Goal: Information Seeking & Learning: Learn about a topic

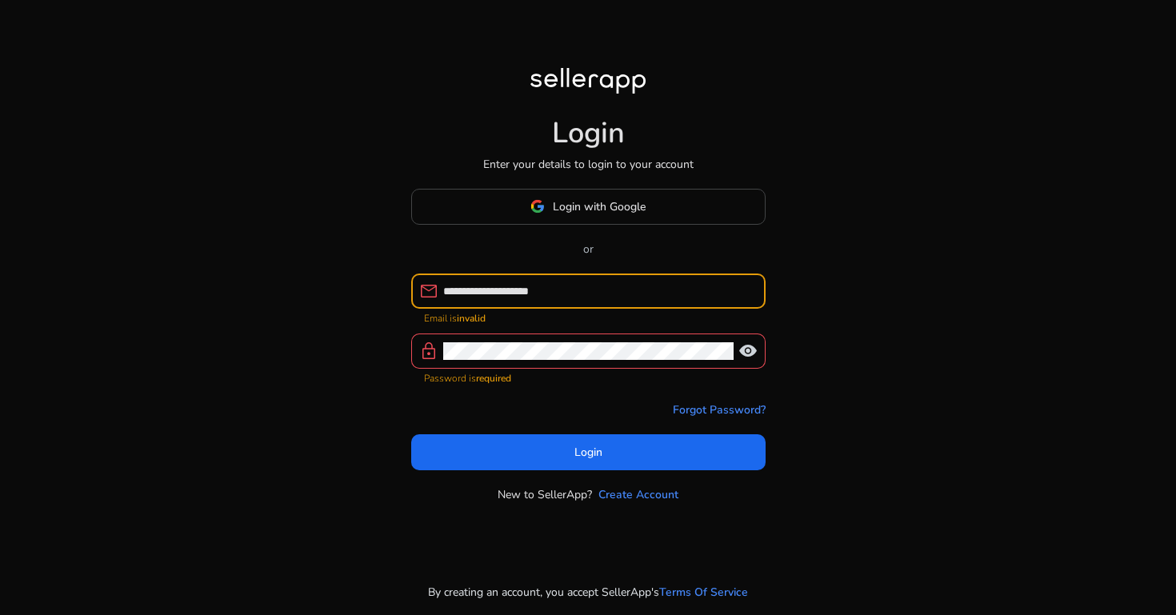
click at [462, 300] on input "**********" at bounding box center [598, 291] width 310 height 18
click at [450, 293] on input "**********" at bounding box center [598, 291] width 310 height 18
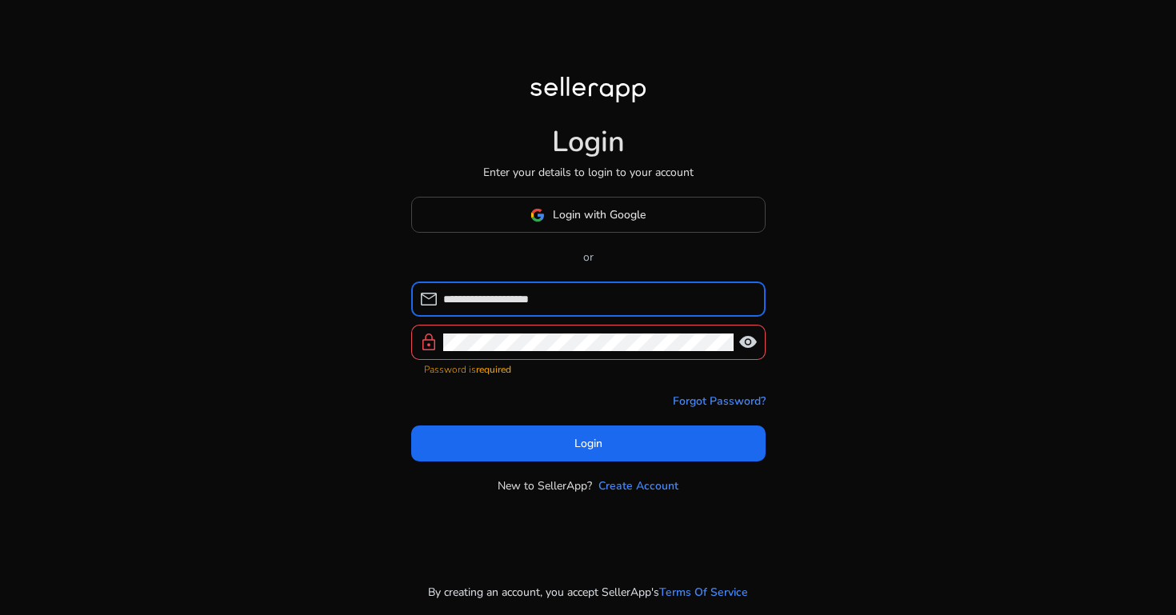
type input "**********"
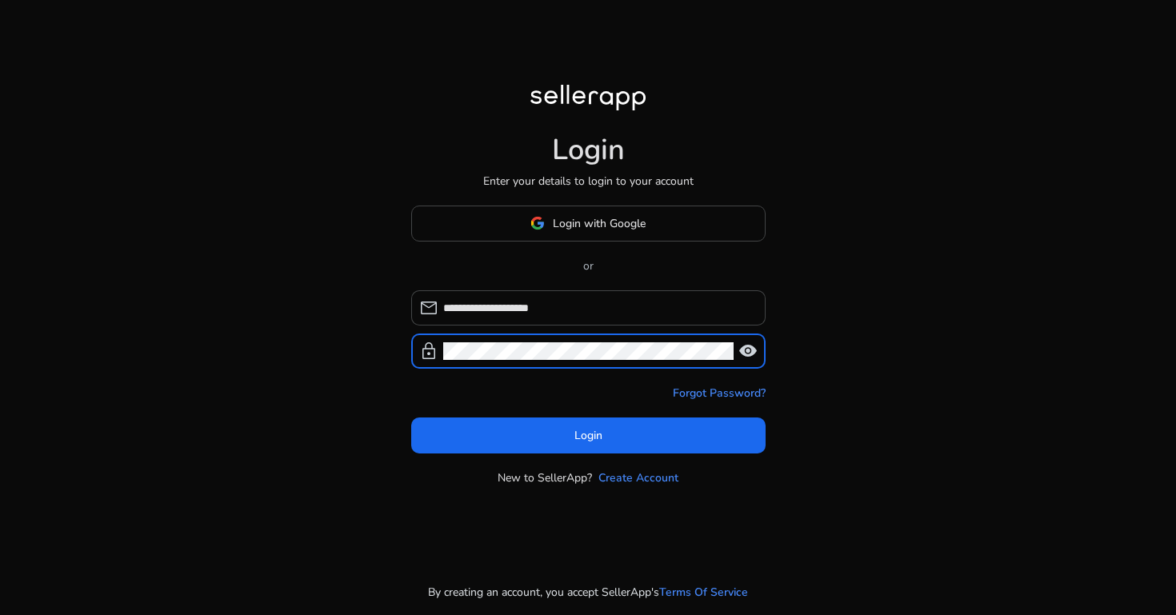
click button "Login" at bounding box center [588, 436] width 354 height 36
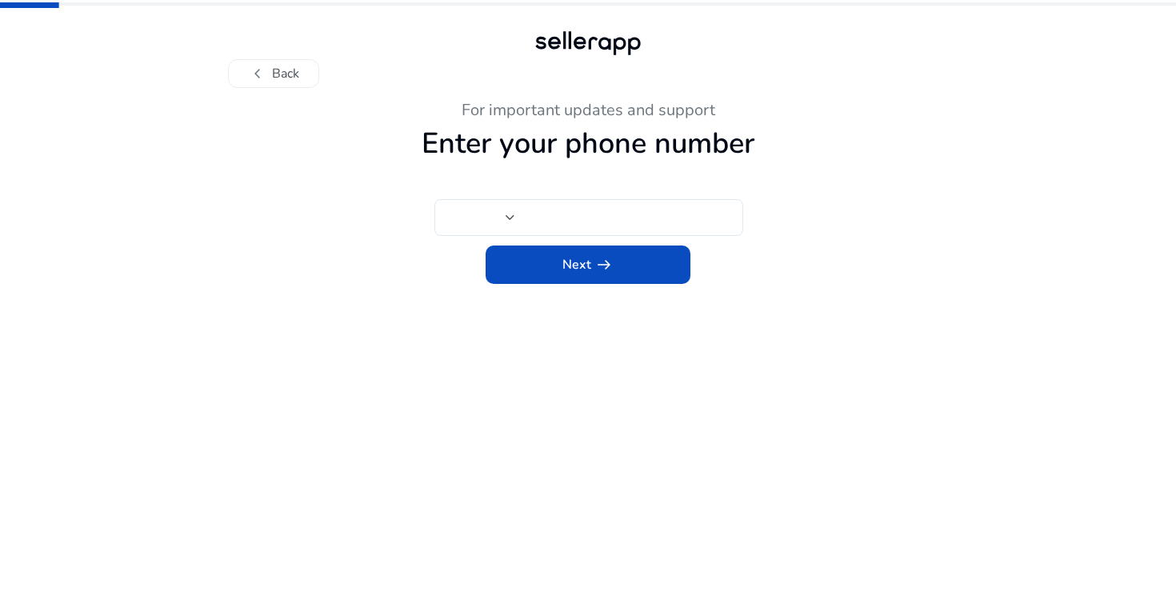
type input "***"
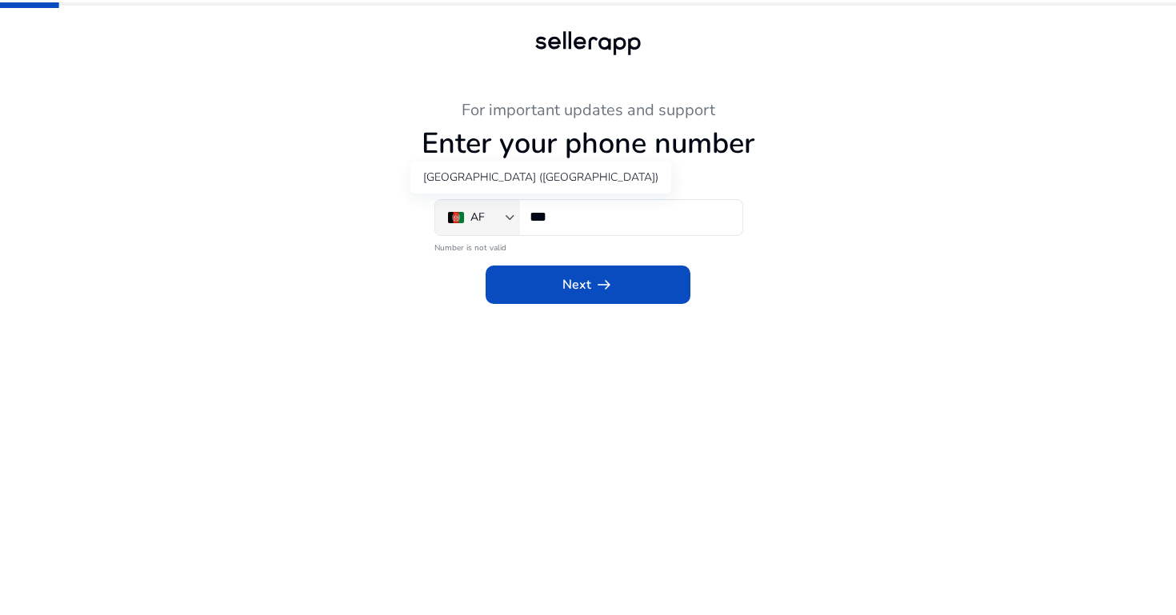
click at [504, 217] on div "AF" at bounding box center [477, 218] width 58 height 18
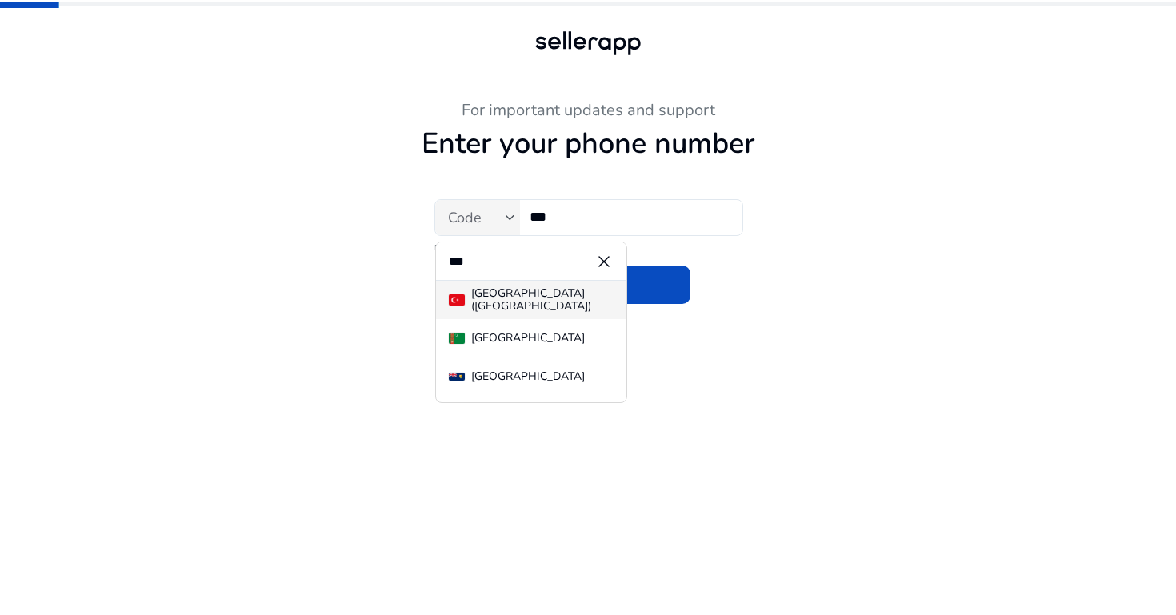
type input "***"
click at [516, 305] on div "[GEOGRAPHIC_DATA] ([GEOGRAPHIC_DATA])" at bounding box center [542, 300] width 142 height 26
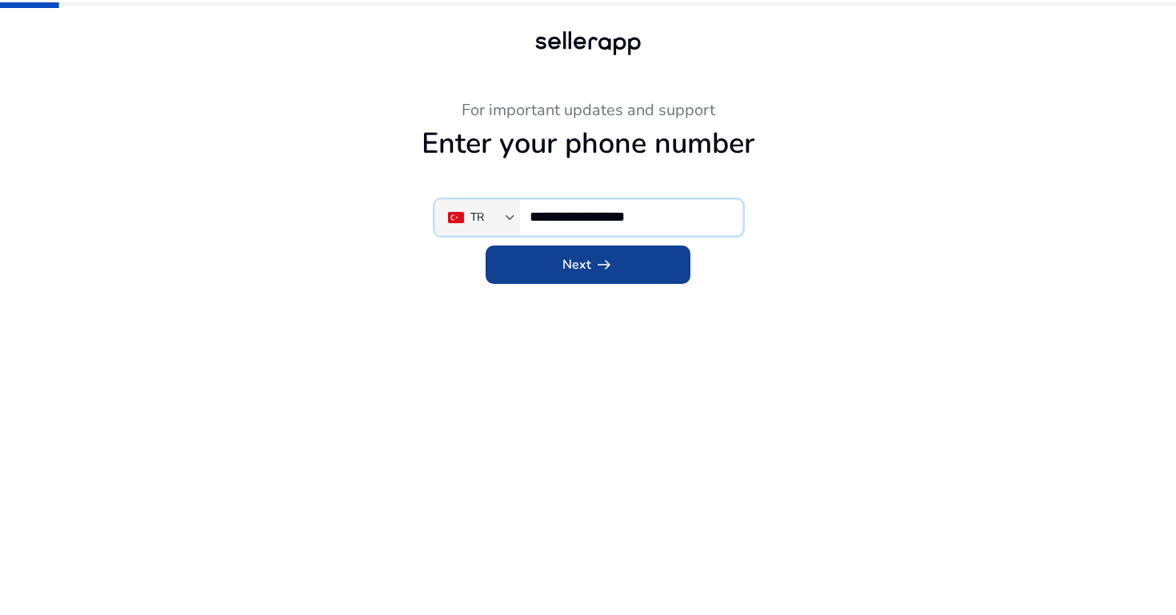
type input "**********"
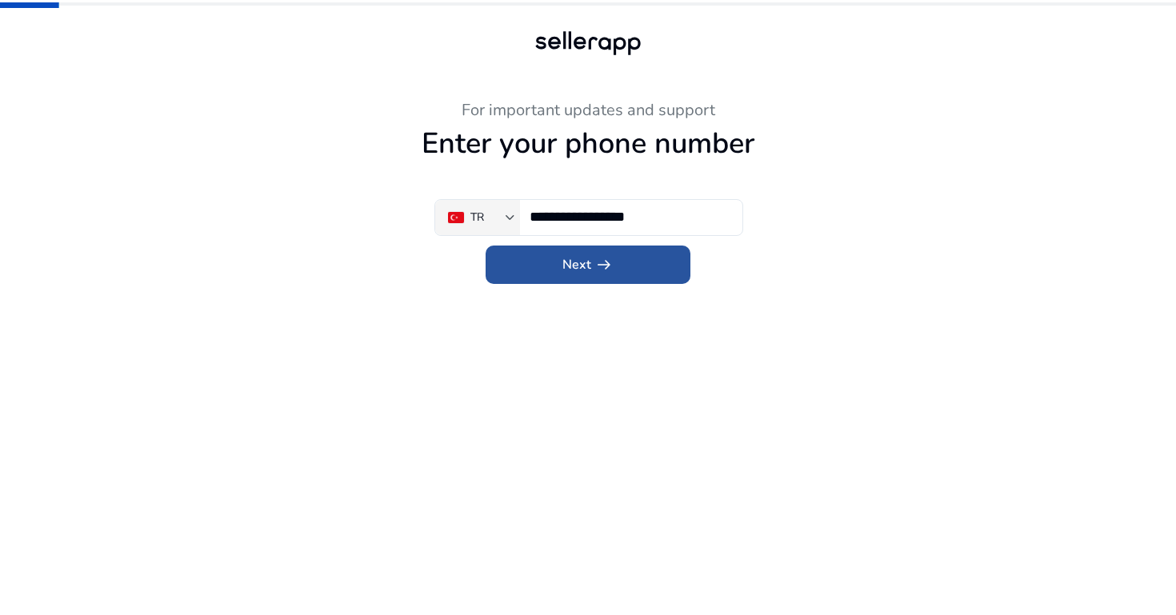
click at [615, 263] on span at bounding box center [588, 265] width 205 height 38
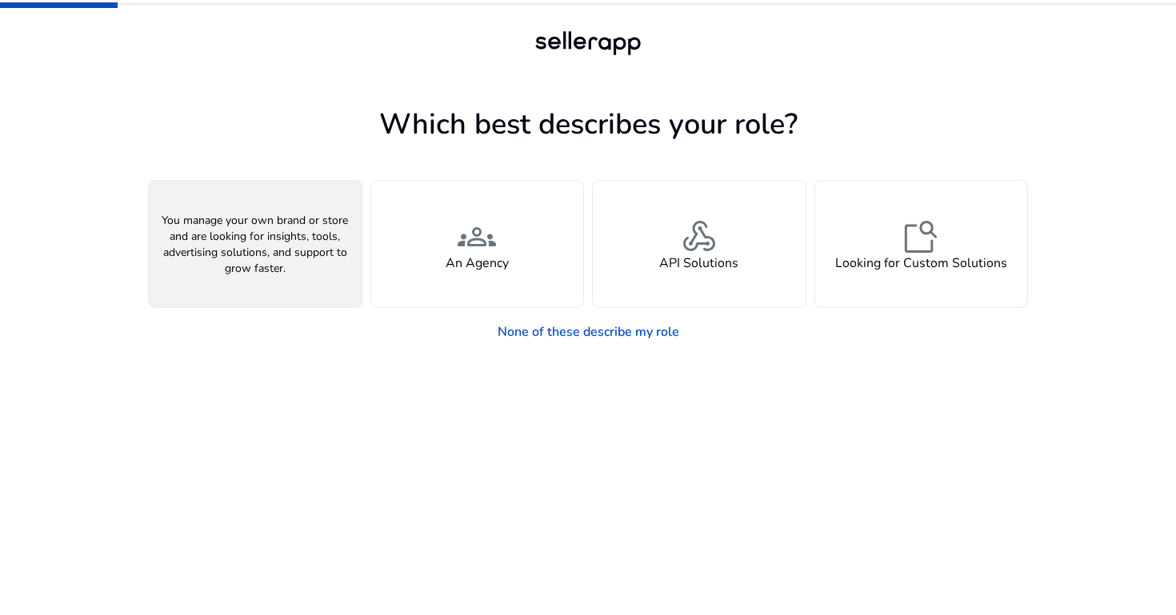
click at [317, 280] on div "person A Seller" at bounding box center [255, 244] width 213 height 126
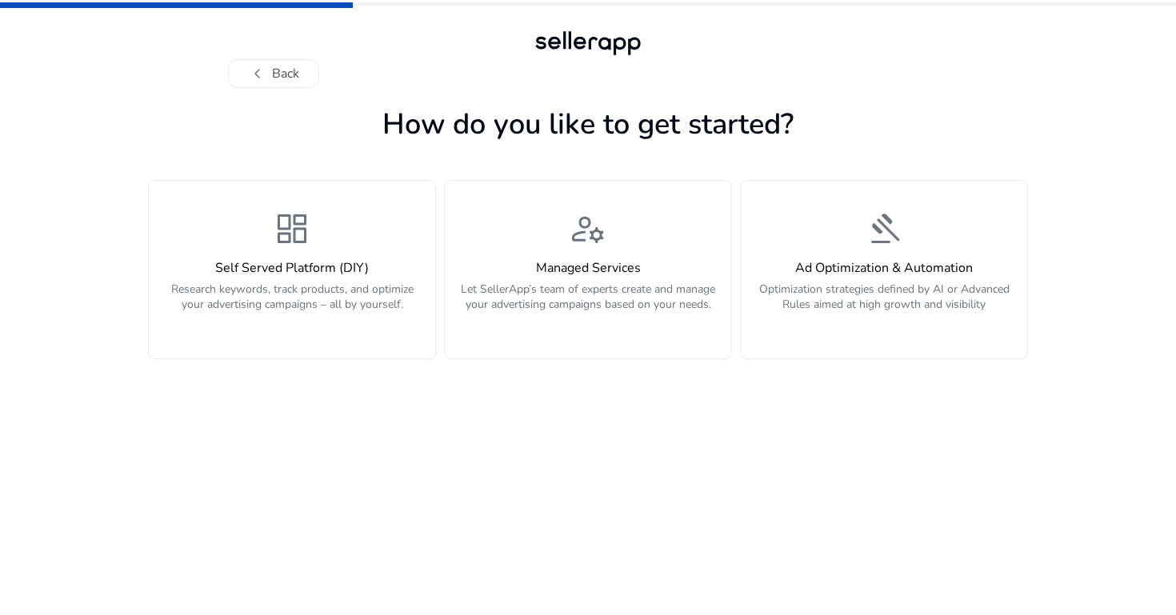
click at [317, 280] on div "Self Served Platform (DIY) Research keywords, track products, and optimize your…" at bounding box center [291, 295] width 267 height 69
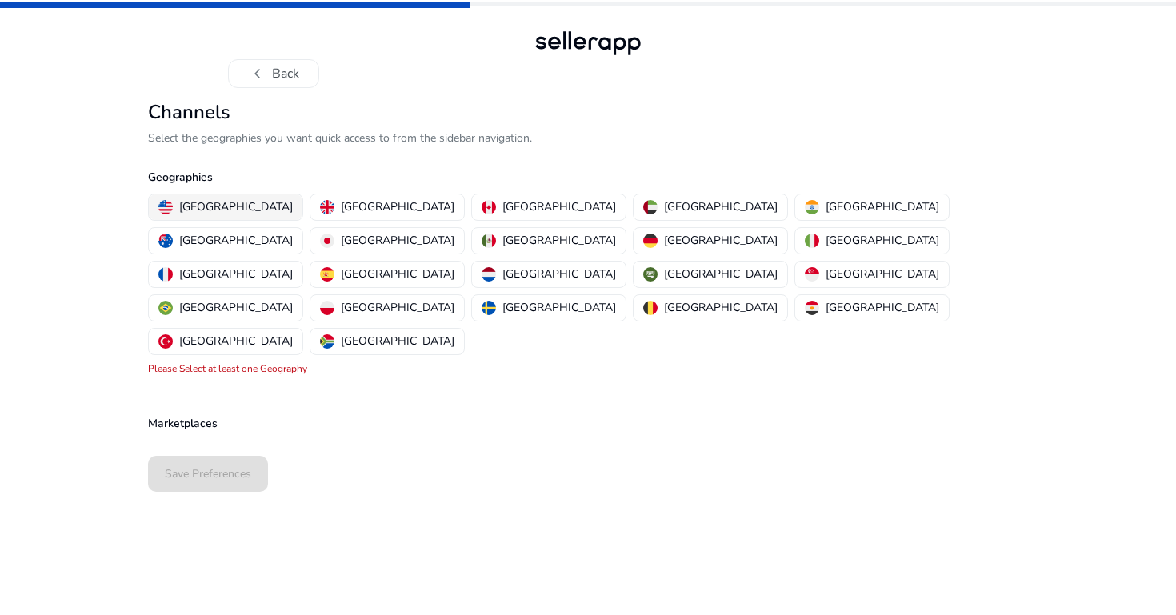
click at [234, 211] on p "[GEOGRAPHIC_DATA]" at bounding box center [236, 206] width 114 height 17
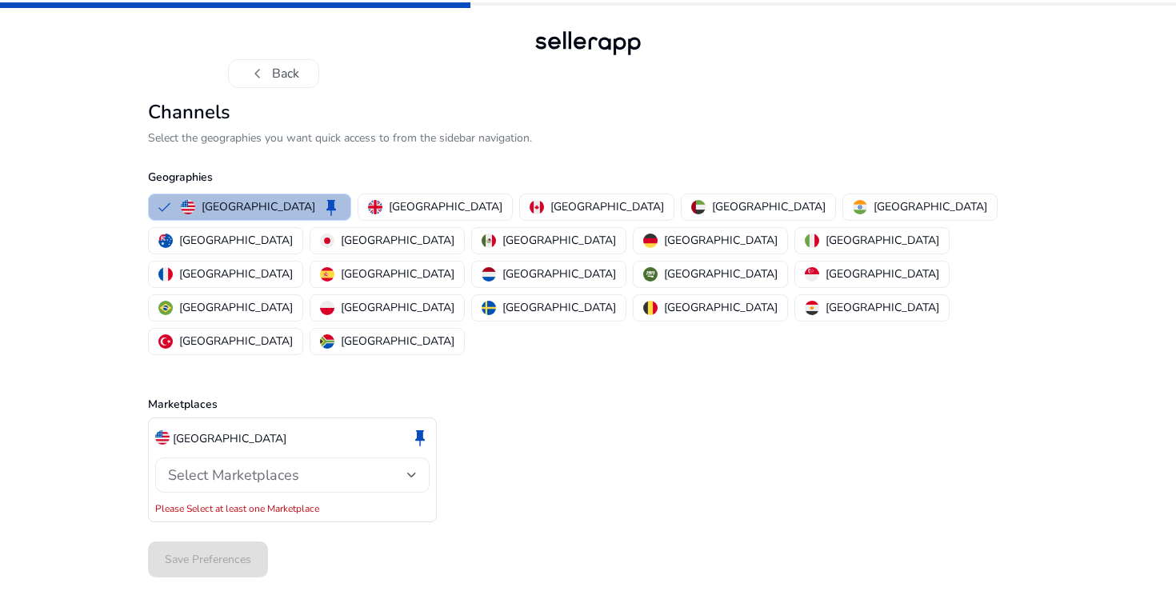
click at [302, 466] on div "Select Marketplaces" at bounding box center [292, 475] width 249 height 19
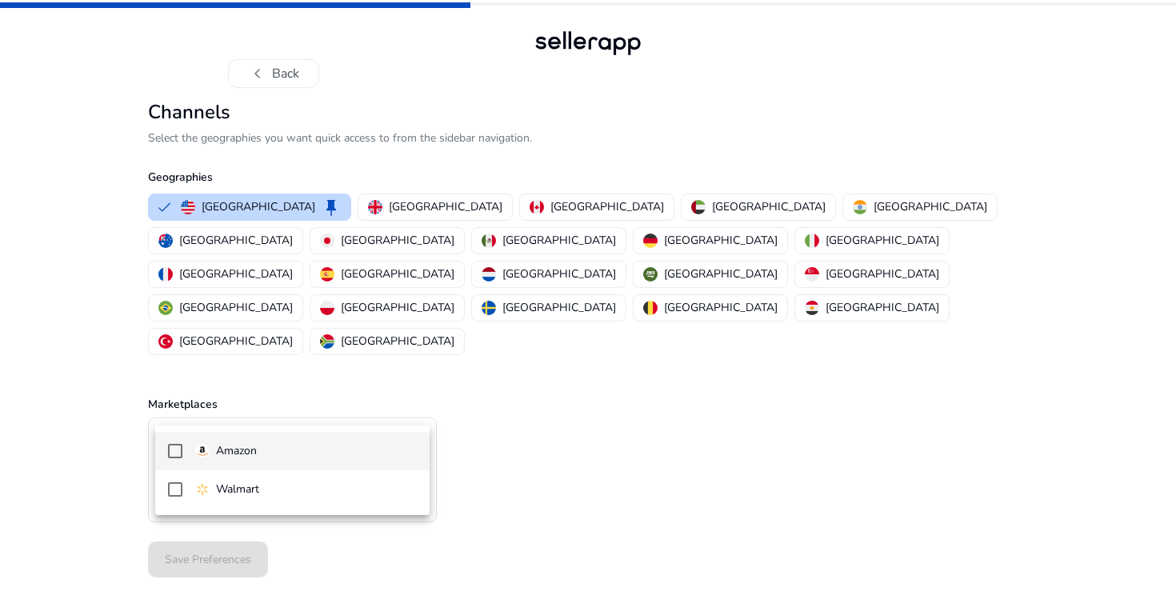
click at [293, 459] on span "Amazon" at bounding box center [306, 451] width 222 height 18
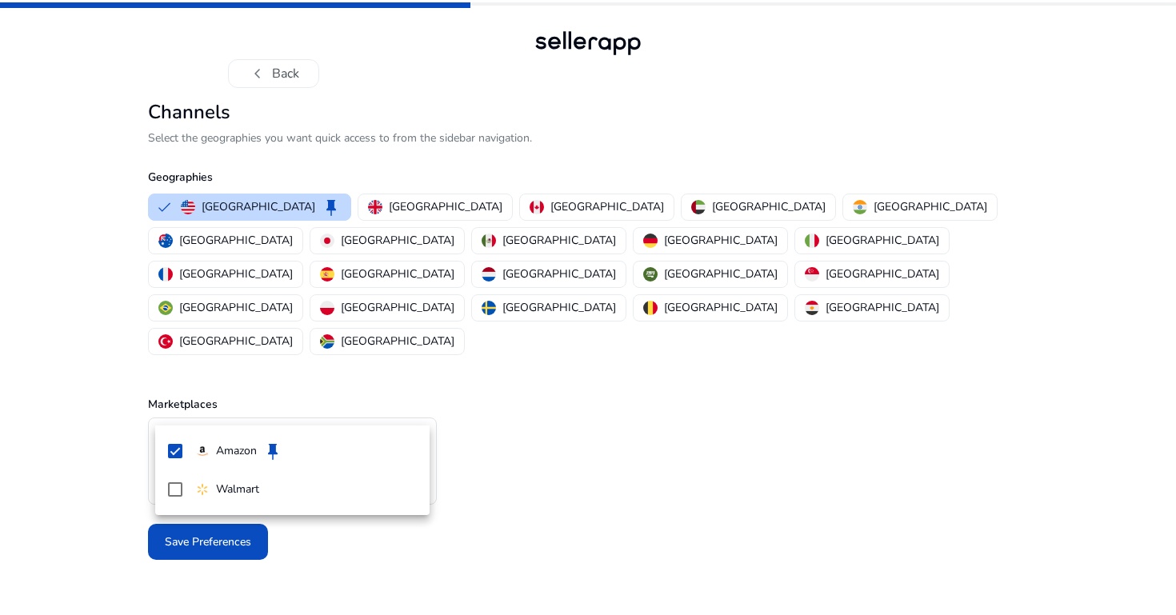
click at [242, 550] on div at bounding box center [588, 307] width 1176 height 615
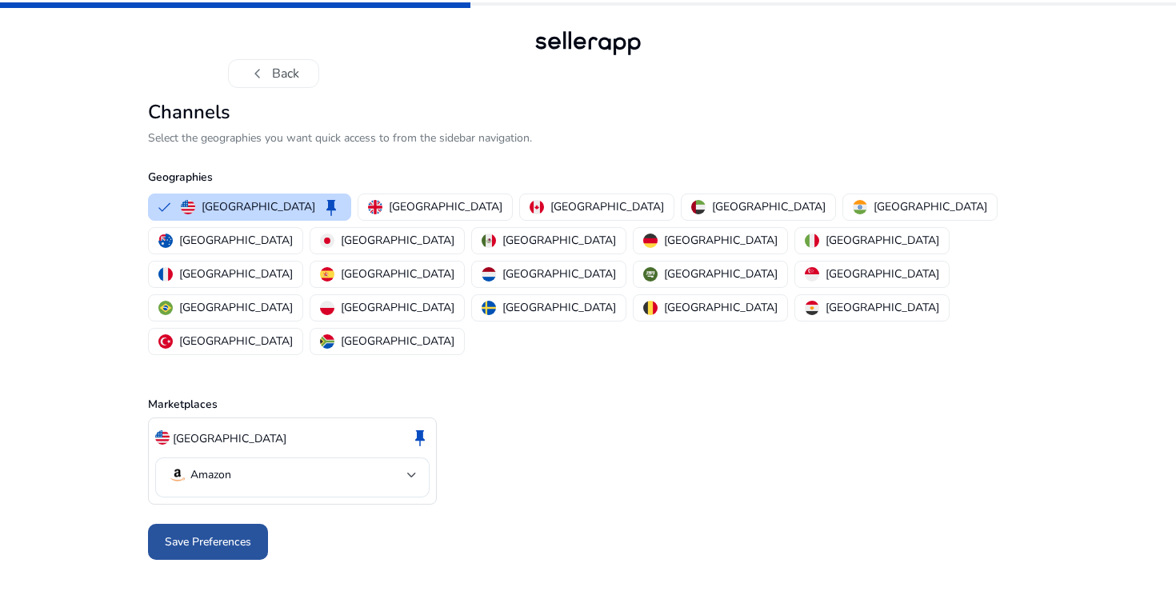
click at [224, 534] on span "Save Preferences" at bounding box center [208, 542] width 86 height 17
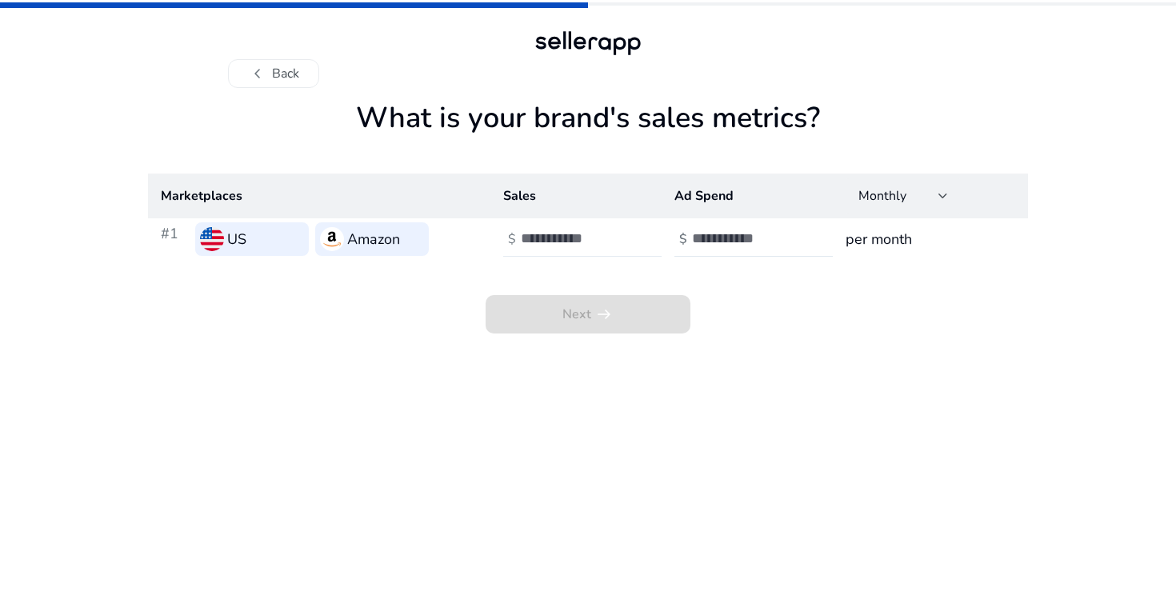
click at [590, 242] on input "number" at bounding box center [575, 239] width 108 height 18
type input "****"
click at [735, 241] on input "number" at bounding box center [746, 239] width 108 height 18
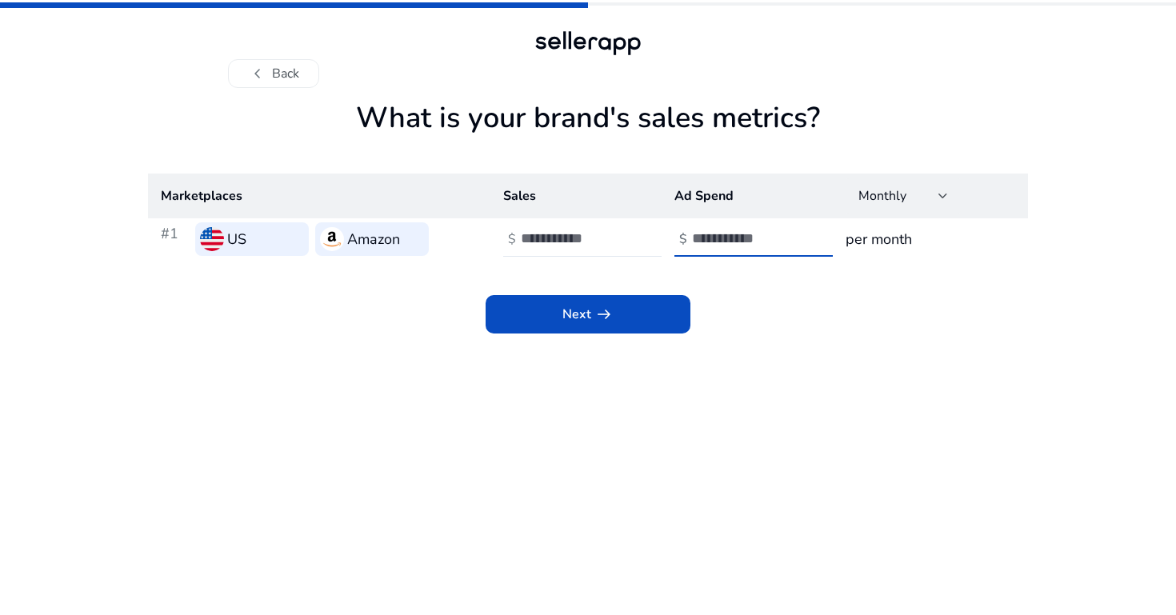
type input "***"
click at [882, 249] on h3 "per month" at bounding box center [931, 239] width 170 height 22
click at [882, 230] on h3 "per month" at bounding box center [931, 239] width 170 height 22
click at [619, 310] on span at bounding box center [588, 314] width 205 height 38
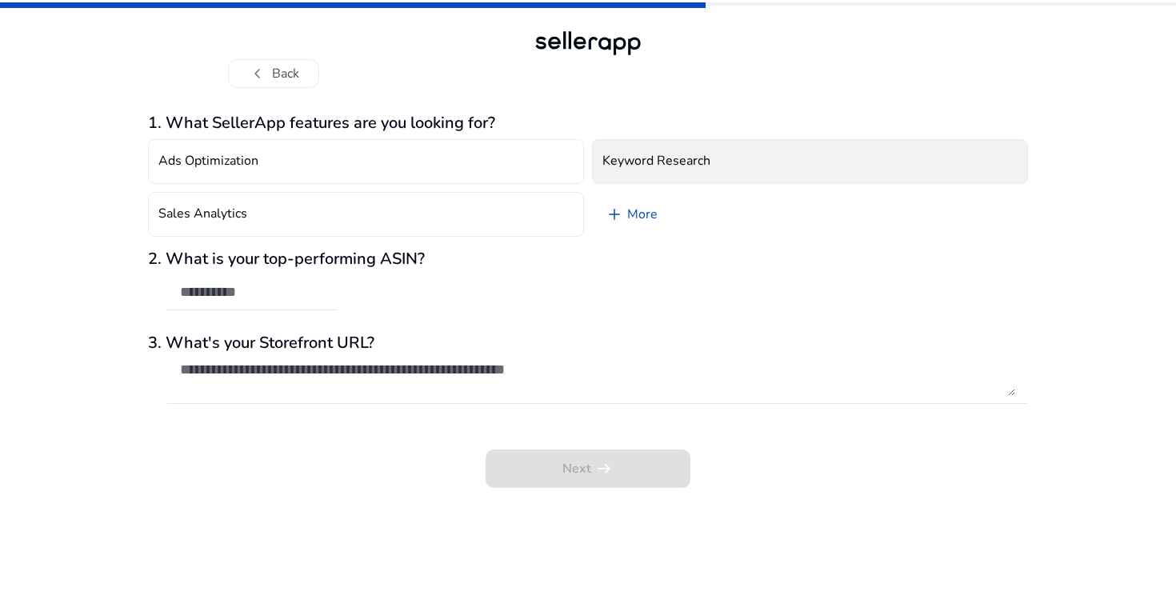
click at [686, 154] on h4 "Keyword Research" at bounding box center [656, 161] width 108 height 15
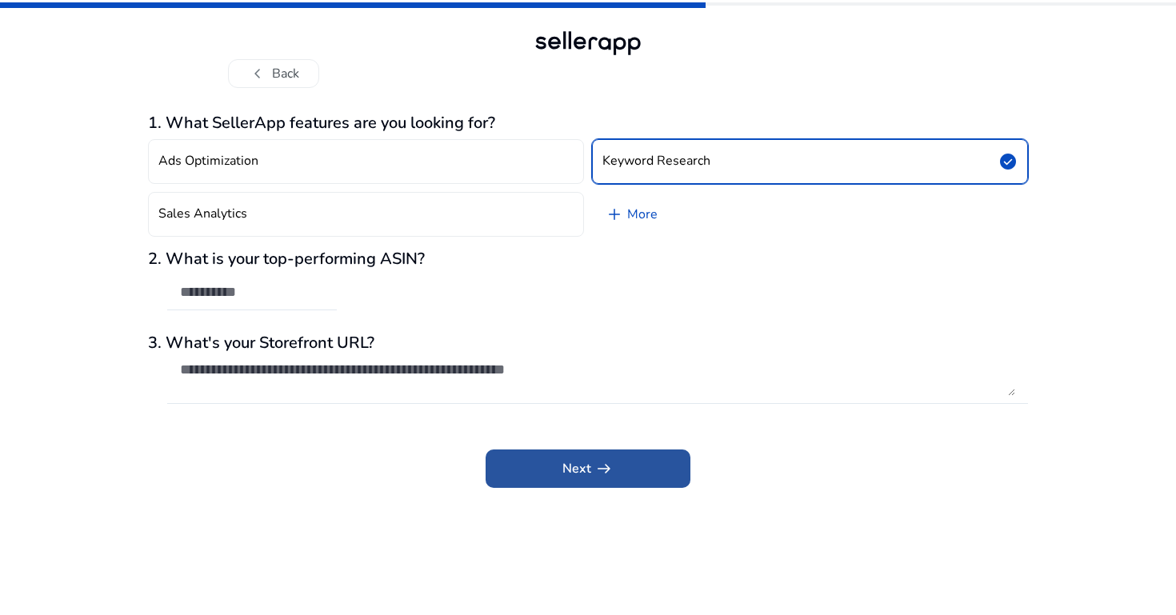
click at [550, 468] on span at bounding box center [588, 469] width 205 height 38
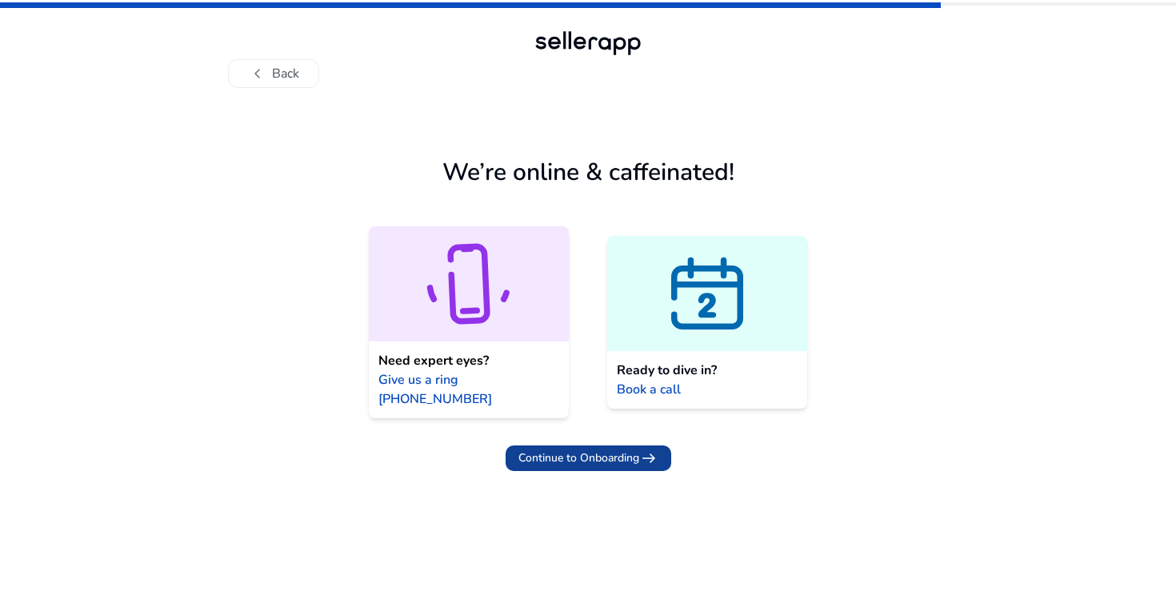
click at [567, 450] on span "Continue to Onboarding" at bounding box center [578, 458] width 121 height 17
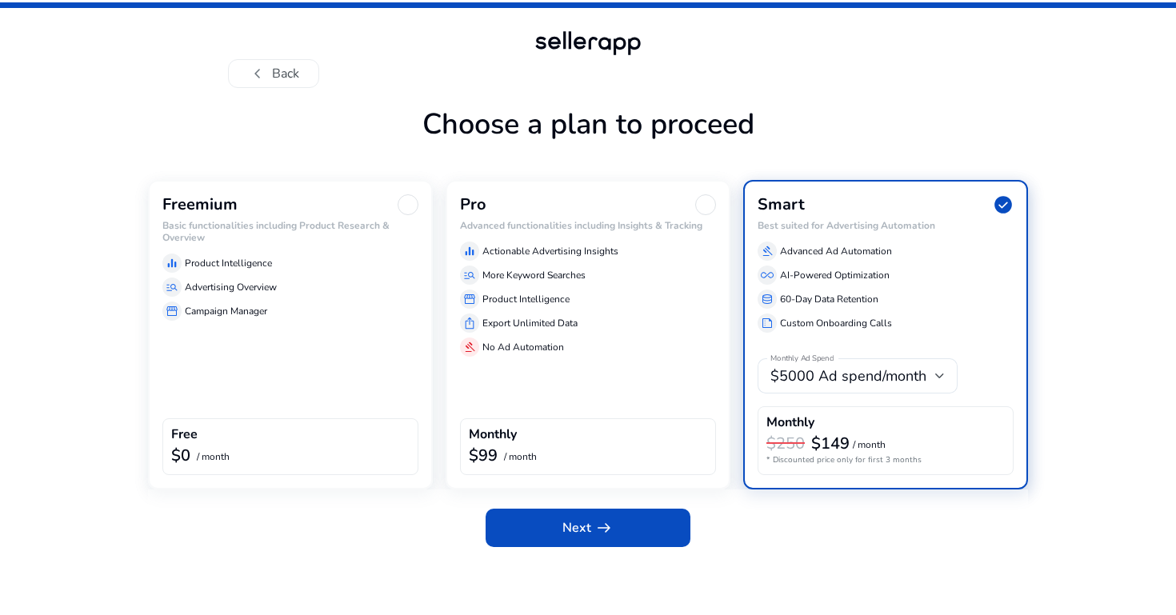
click at [347, 370] on div "Freemium Basic functionalities including Product Research & Overview equalizer …" at bounding box center [290, 335] width 285 height 310
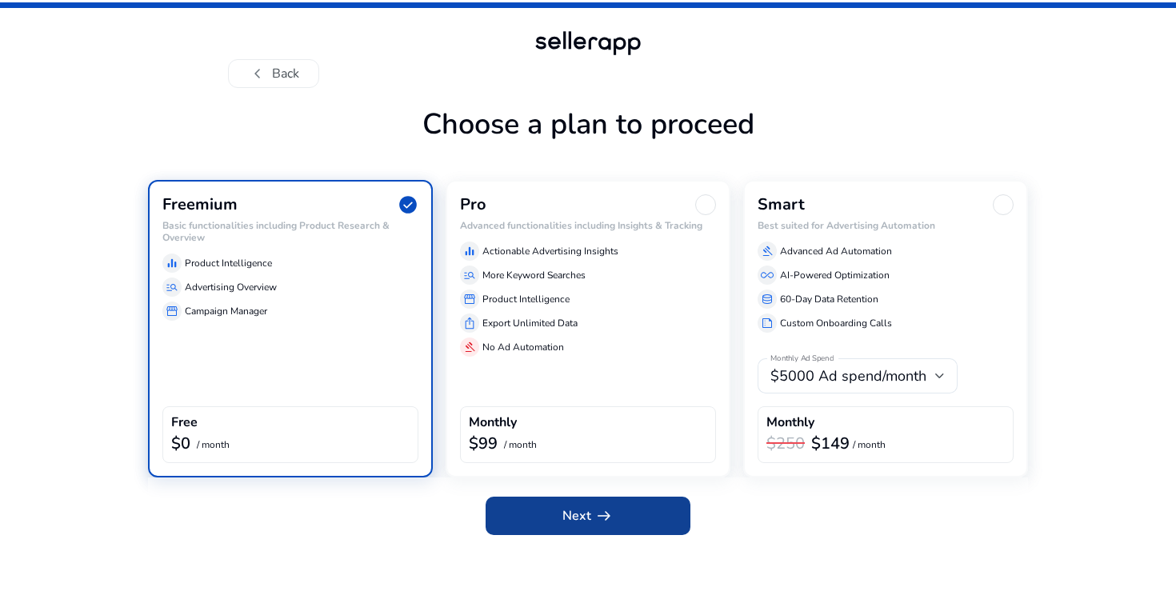
click at [609, 533] on span at bounding box center [588, 516] width 205 height 38
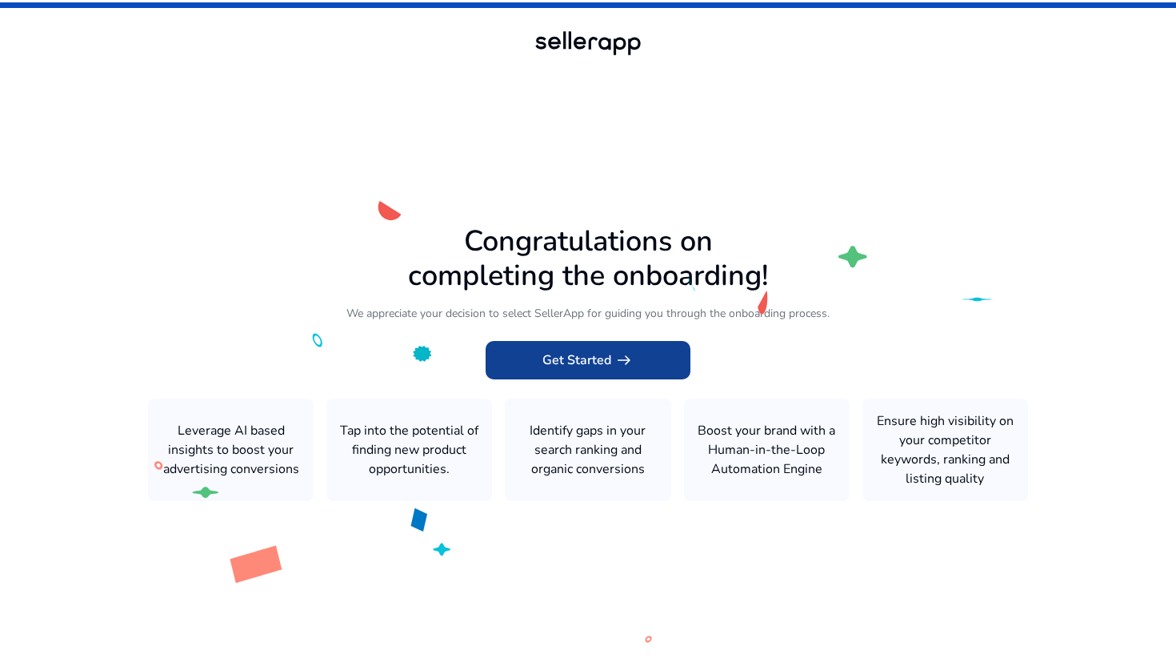
click at [618, 366] on span "arrow_right_alt" at bounding box center [623, 359] width 19 height 19
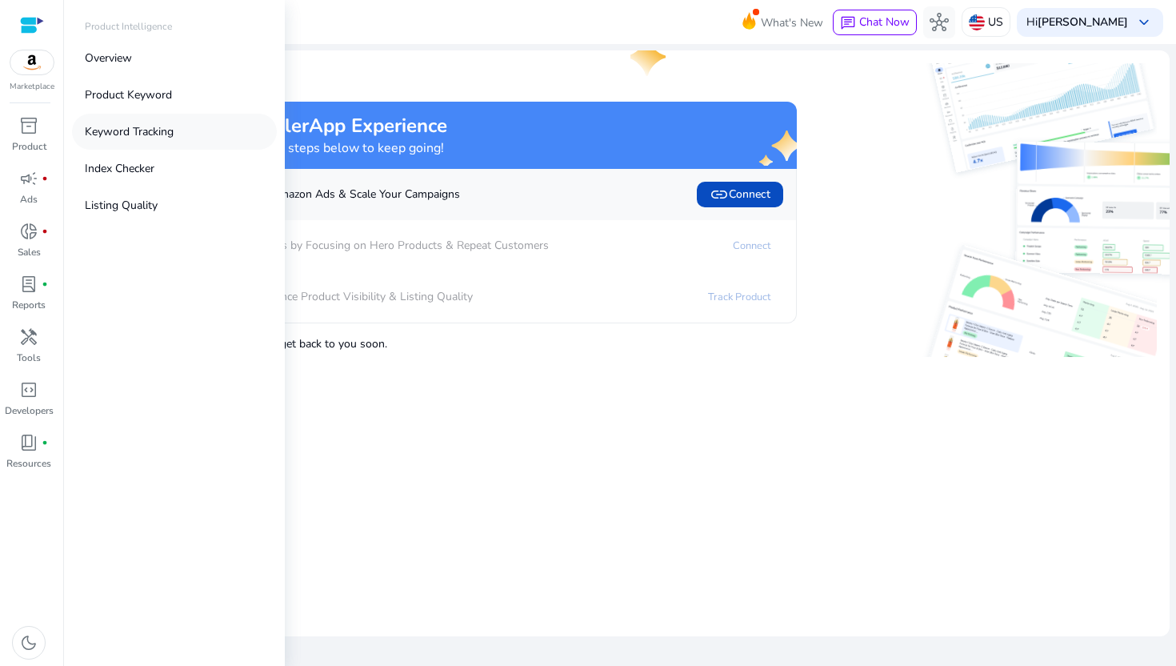
click at [158, 135] on p "Keyword Tracking" at bounding box center [129, 131] width 89 height 17
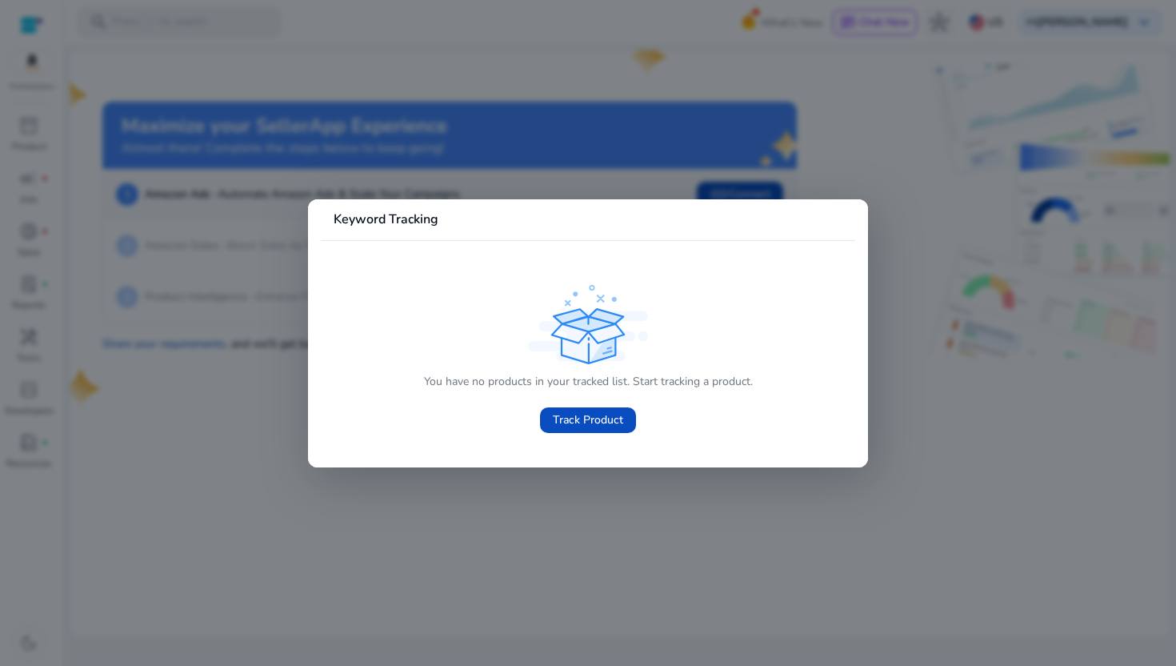
click at [256, 518] on div at bounding box center [588, 333] width 1176 height 666
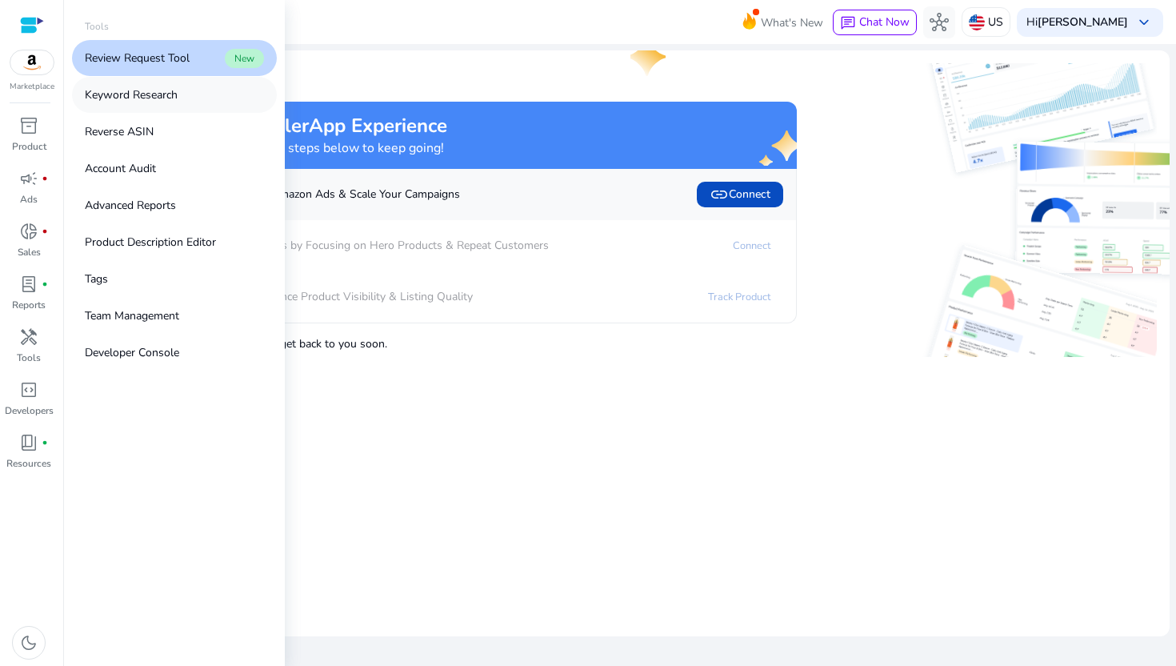
click at [157, 93] on p "Keyword Research" at bounding box center [131, 94] width 93 height 17
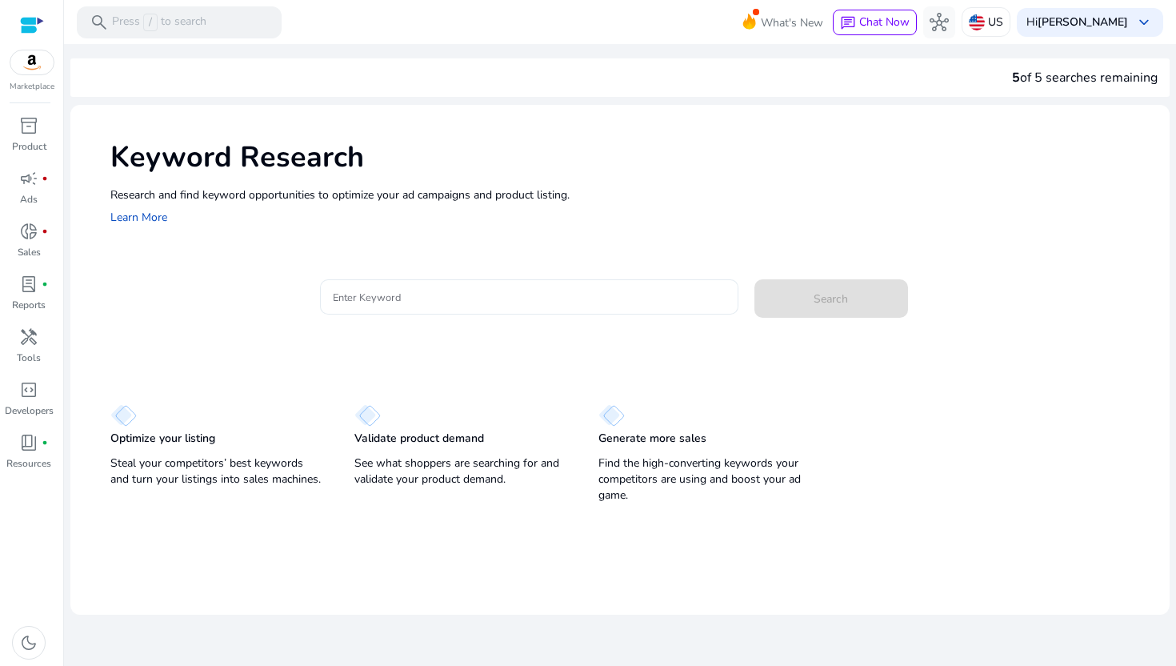
click at [414, 298] on input "Enter Keyword" at bounding box center [529, 297] width 393 height 18
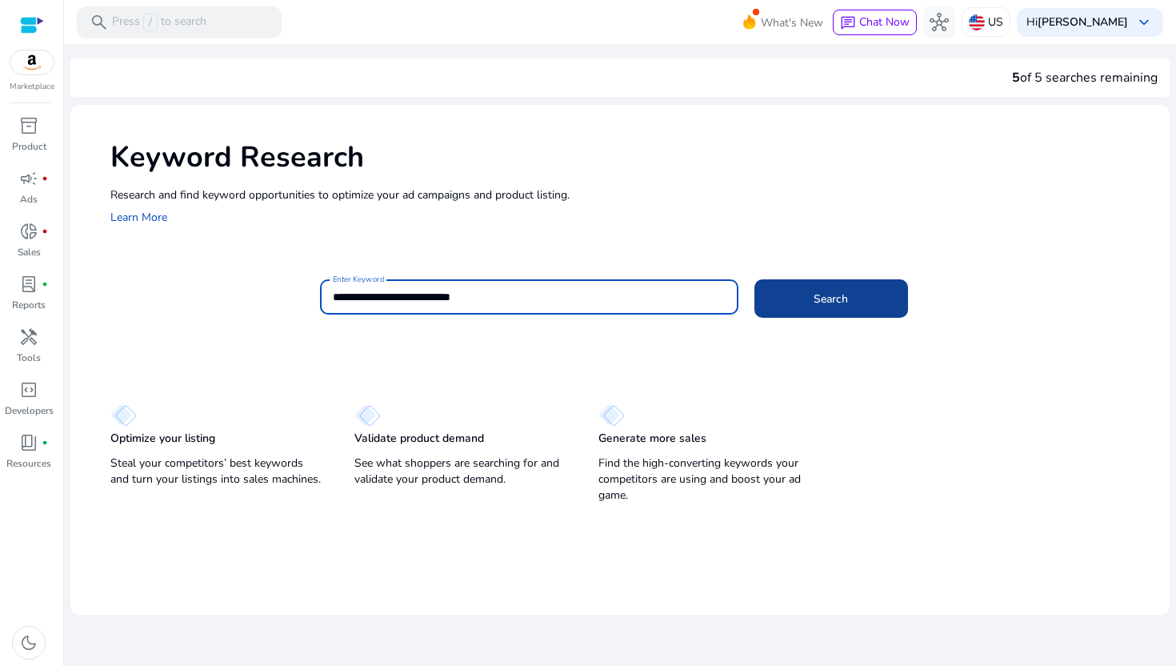
type input "**********"
click at [804, 301] on span at bounding box center [831, 298] width 154 height 38
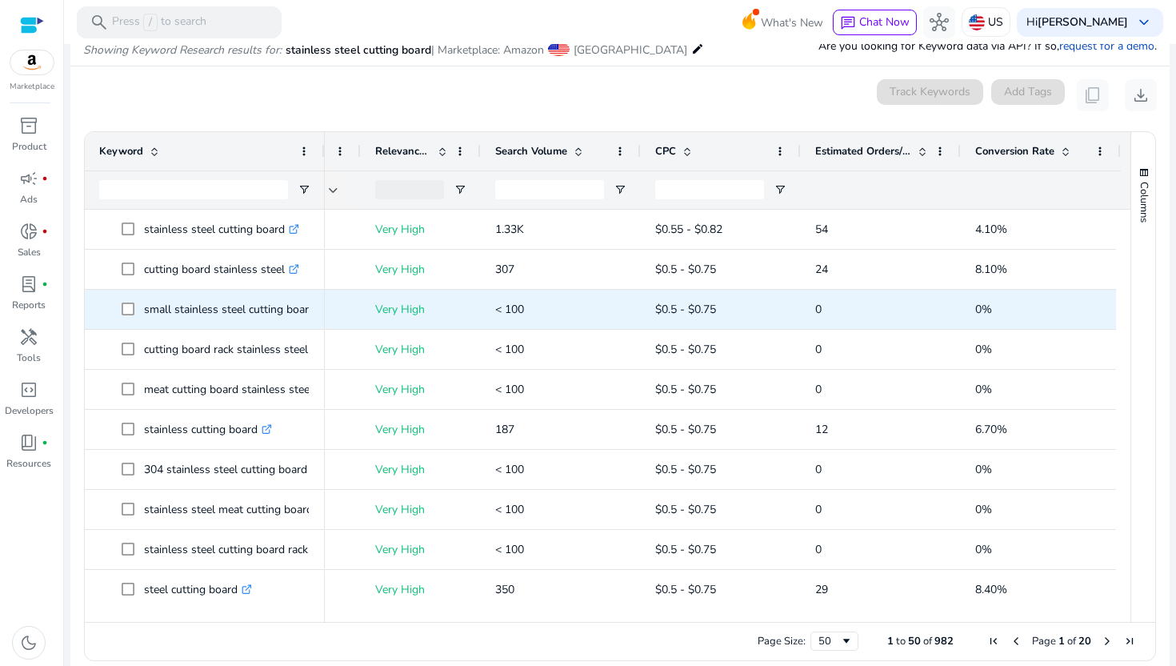
scroll to position [0, 274]
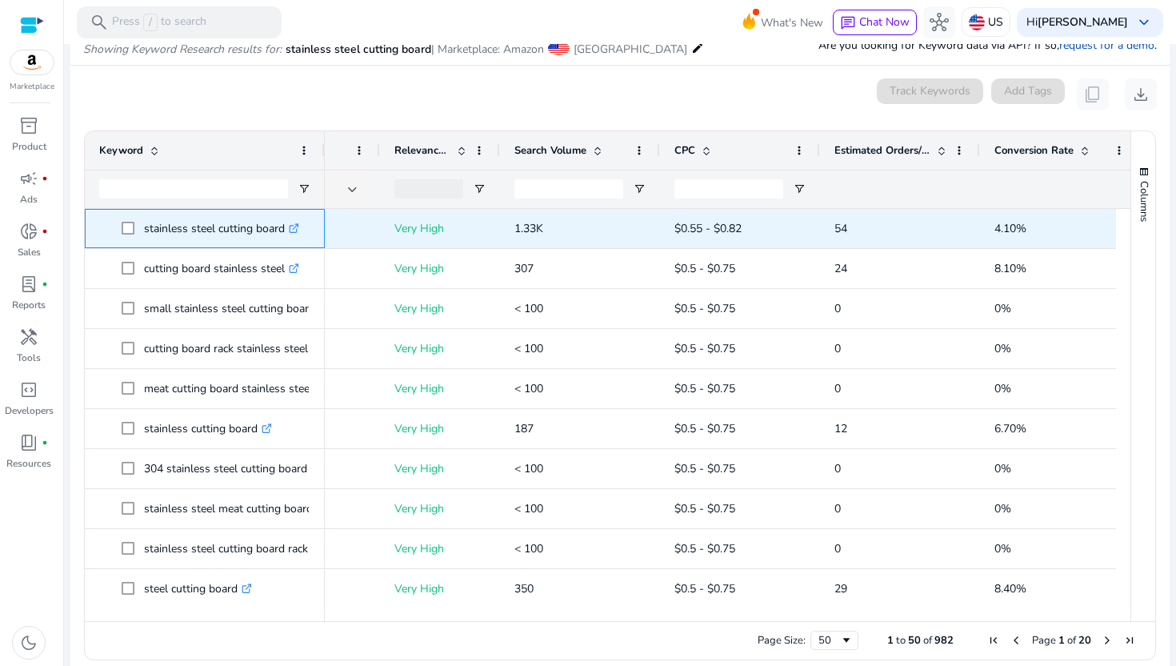
click at [216, 228] on p "stainless steel cutting board .st0{fill:#2c8af8}" at bounding box center [221, 228] width 155 height 33
click at [166, 230] on p "stainless steel cutting board .st0{fill:#2c8af8}" at bounding box center [221, 228] width 155 height 33
copy p "stainless steel cutting board"
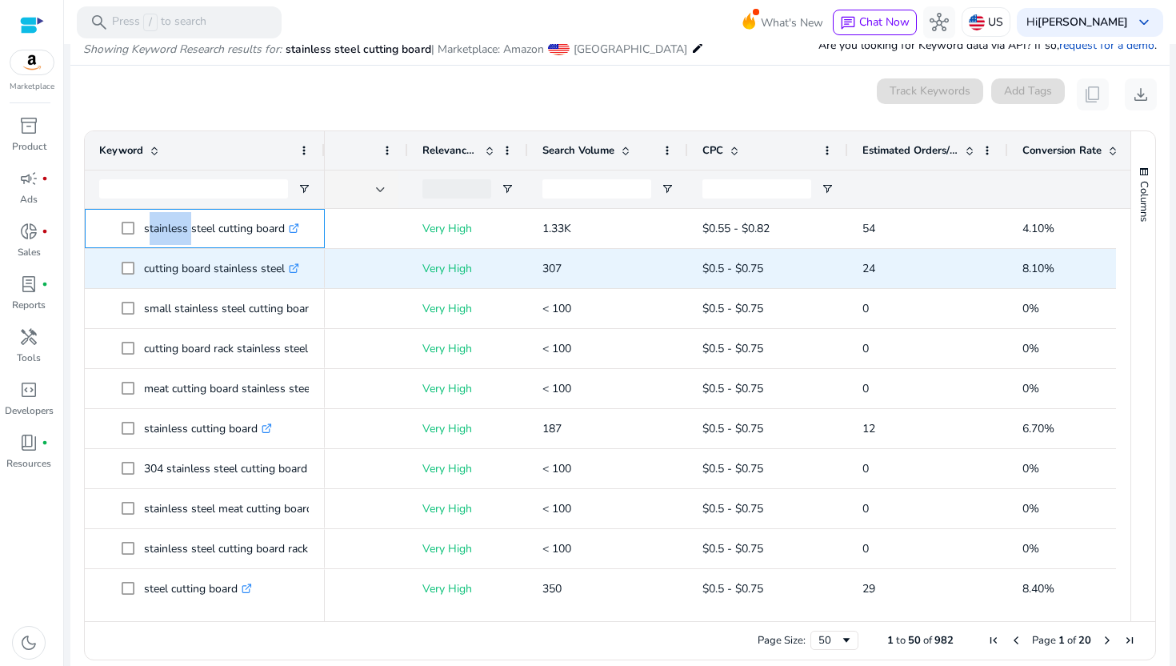
scroll to position [0, 232]
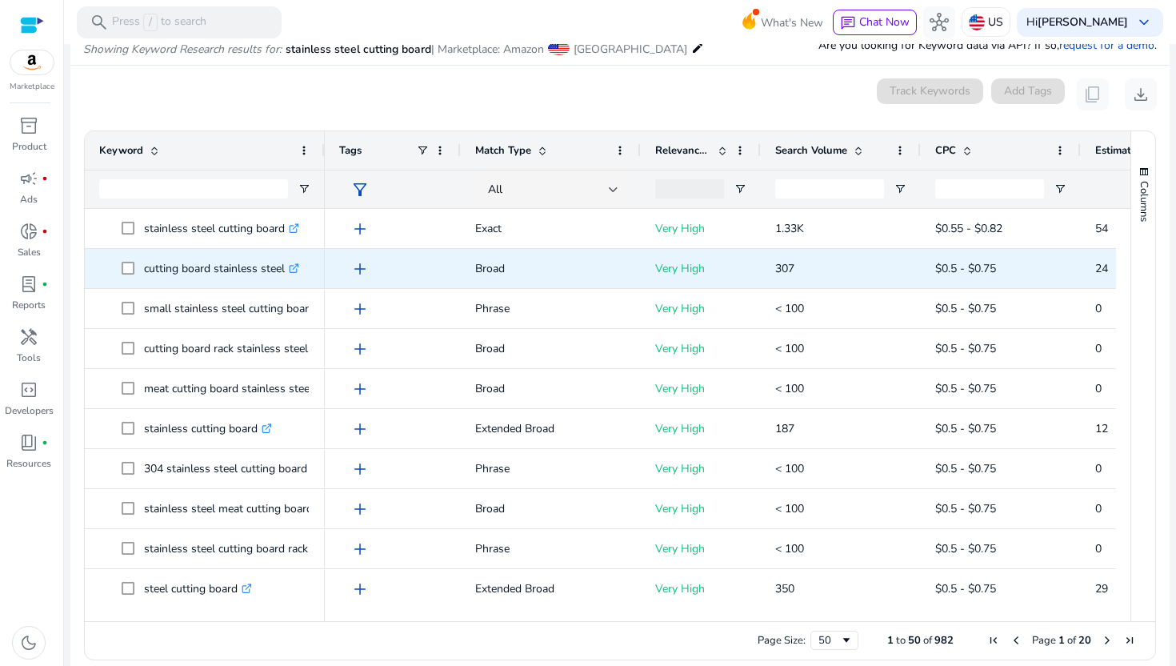
click at [166, 268] on p "cutting board stainless steel .st0{fill:#2c8af8}" at bounding box center [221, 268] width 155 height 33
copy p "cutting board stainless steel"
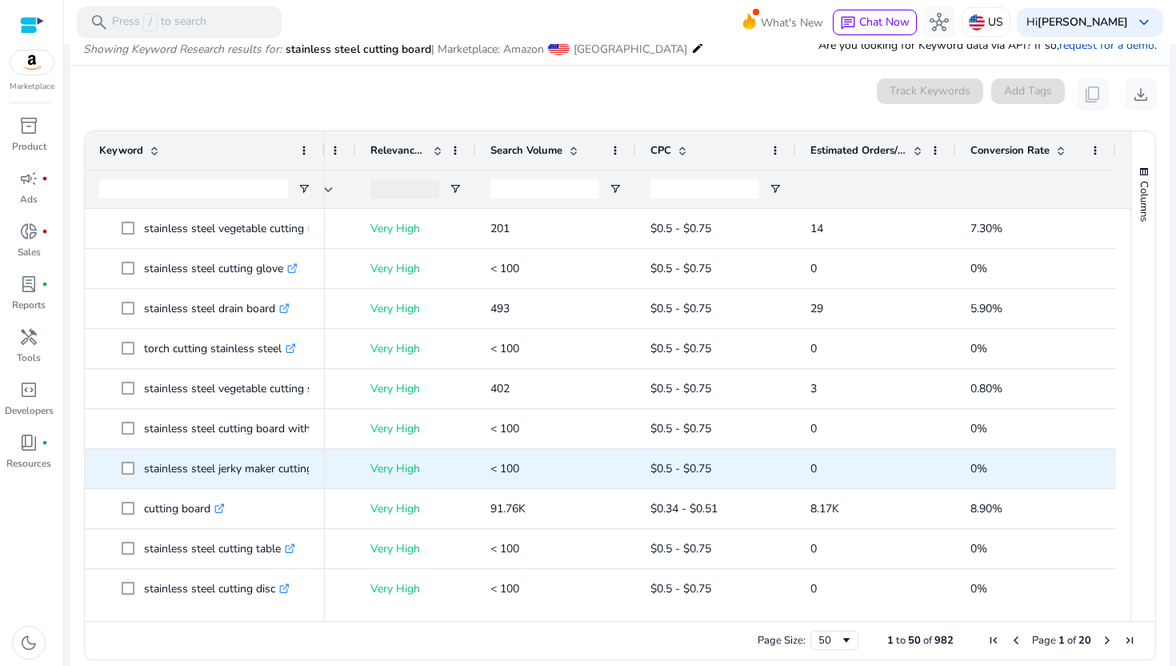
scroll to position [841, 0]
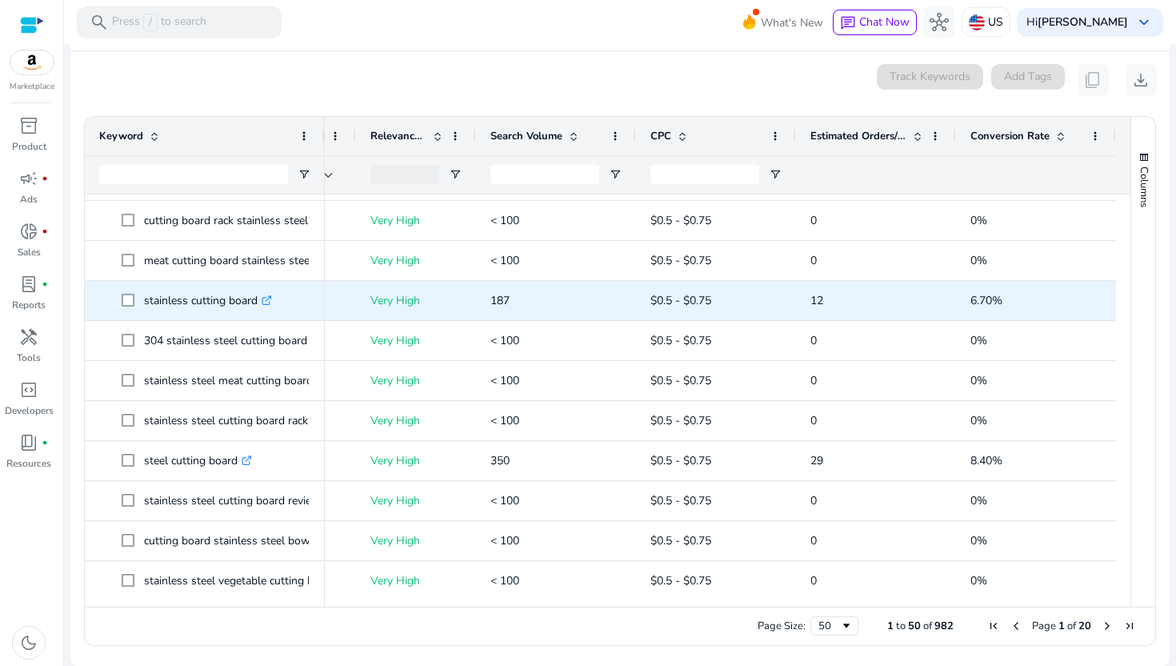
click at [158, 298] on p "stainless cutting board .st0{fill:#2c8af8}" at bounding box center [208, 300] width 128 height 33
copy p "stainless cutting board"
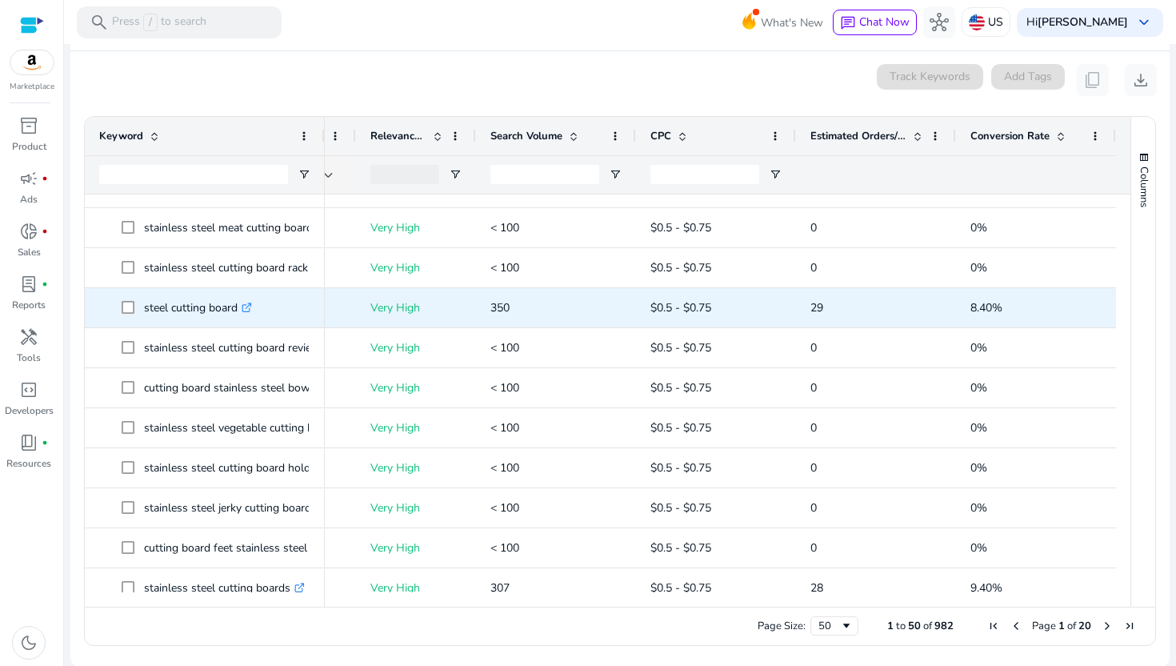
click at [154, 309] on p "steel cutting board .st0{fill:#2c8af8}" at bounding box center [198, 307] width 108 height 33
copy p "steel cutting board"
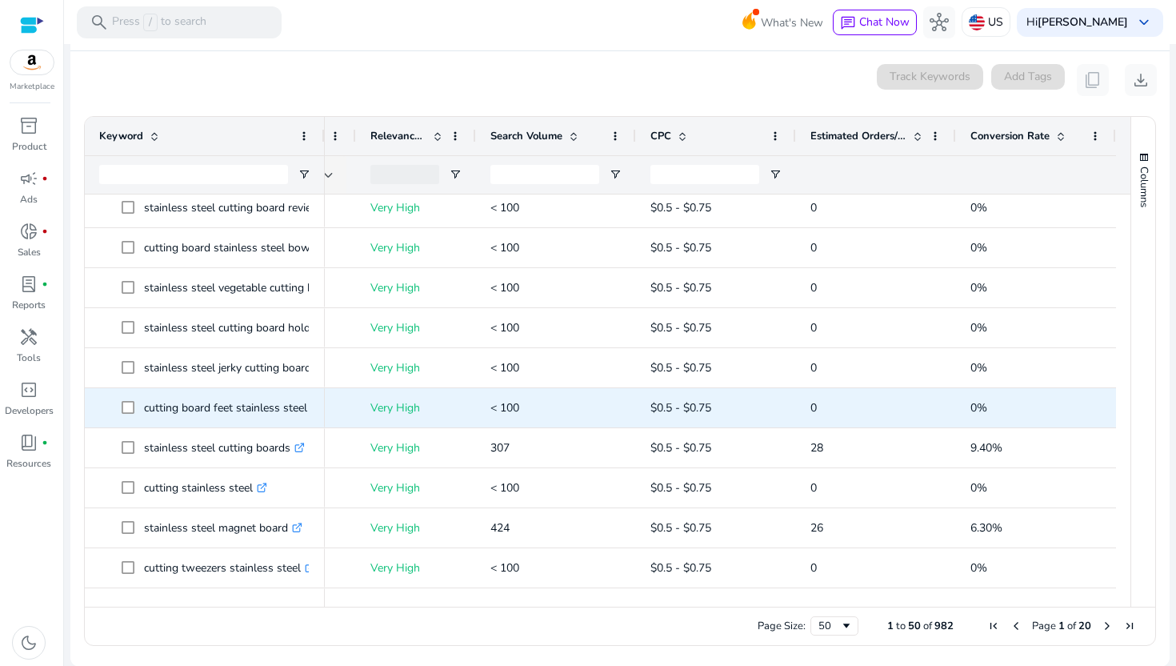
scroll to position [505, 0]
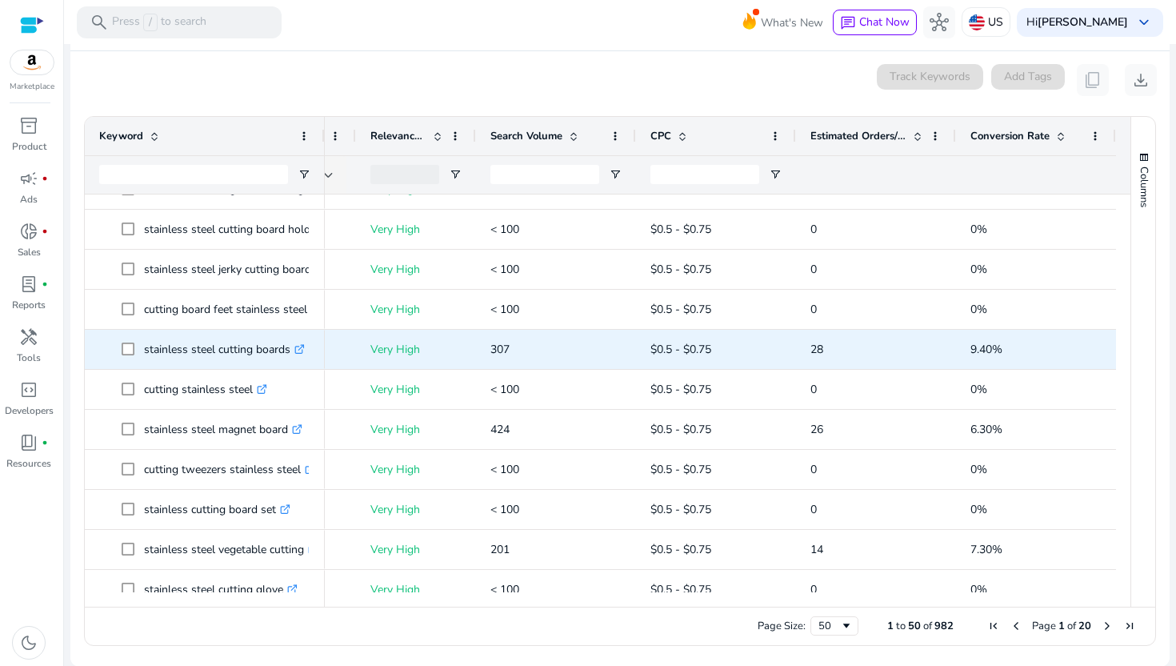
click at [171, 345] on p "stainless steel cutting boards .st0{fill:#2c8af8}" at bounding box center [224, 349] width 161 height 33
copy p "stainless steel cutting boards"
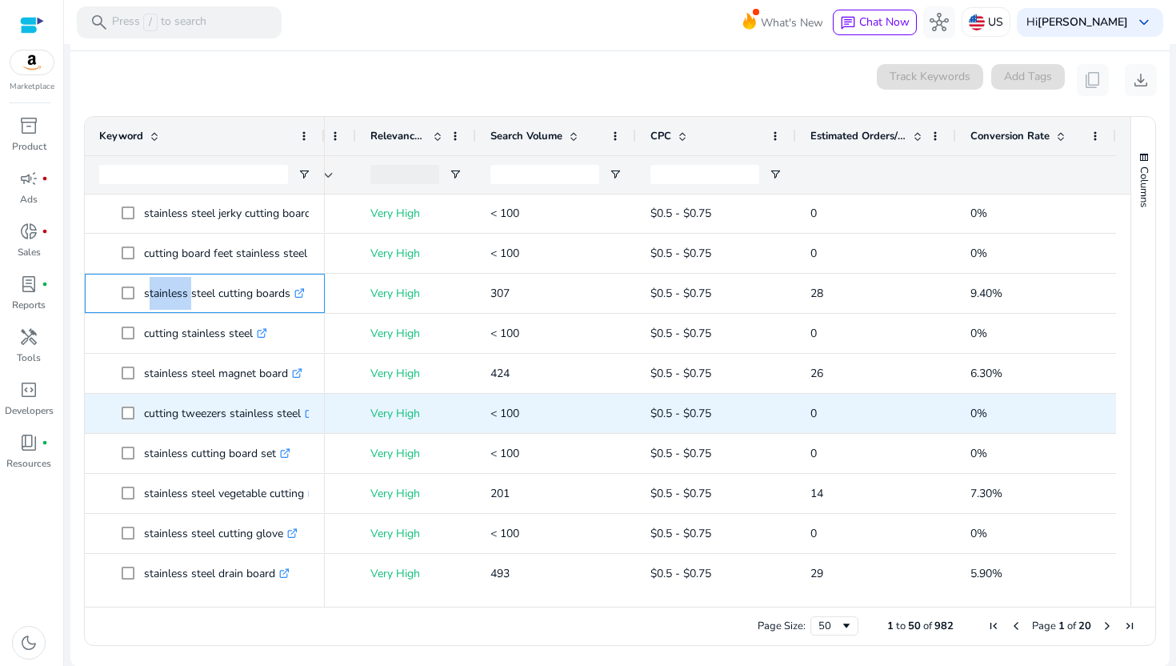
scroll to position [567, 0]
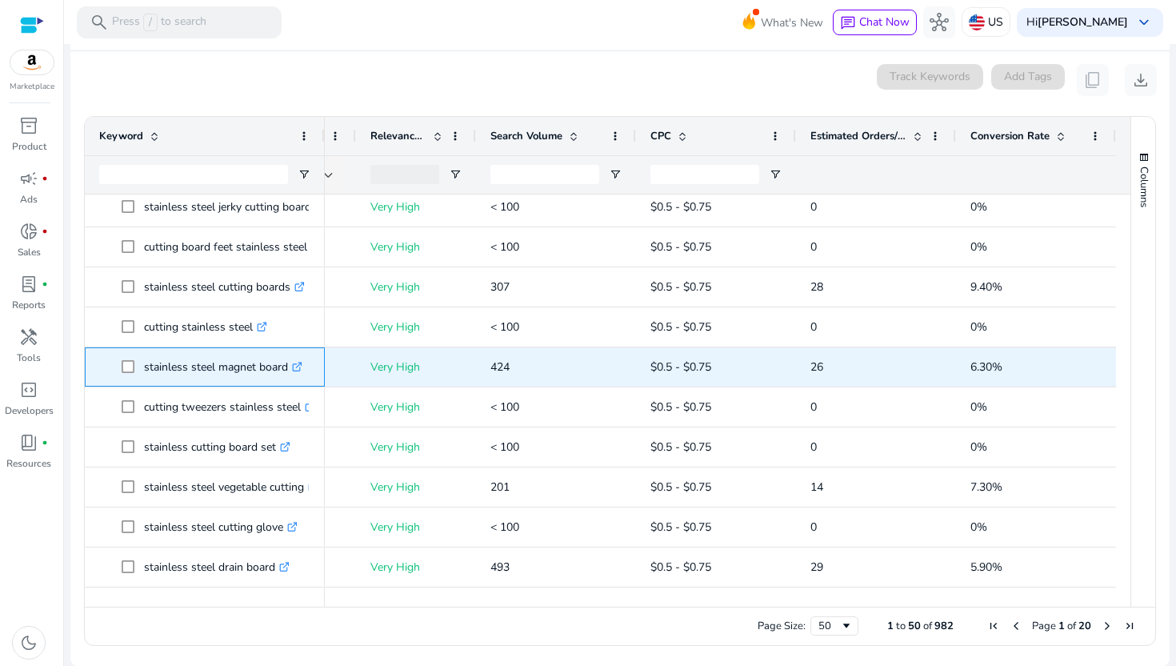
click at [158, 366] on p "stainless steel magnet board .st0{fill:#2c8af8}" at bounding box center [223, 366] width 158 height 33
copy p "stainless steel magnet board"
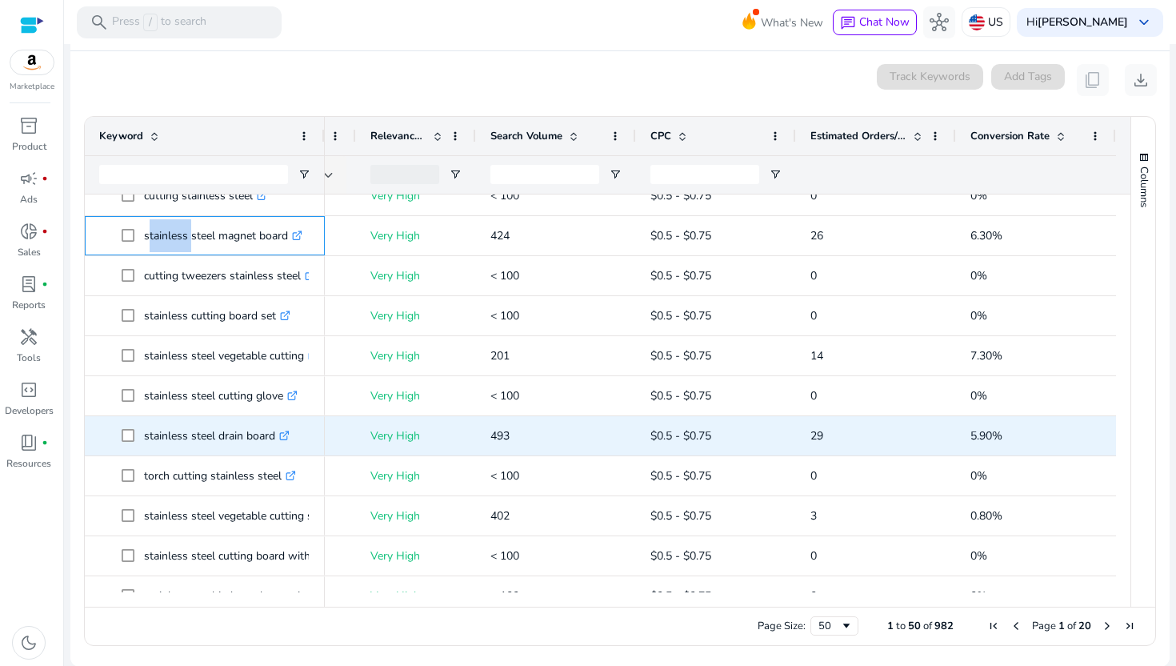
scroll to position [700, 0]
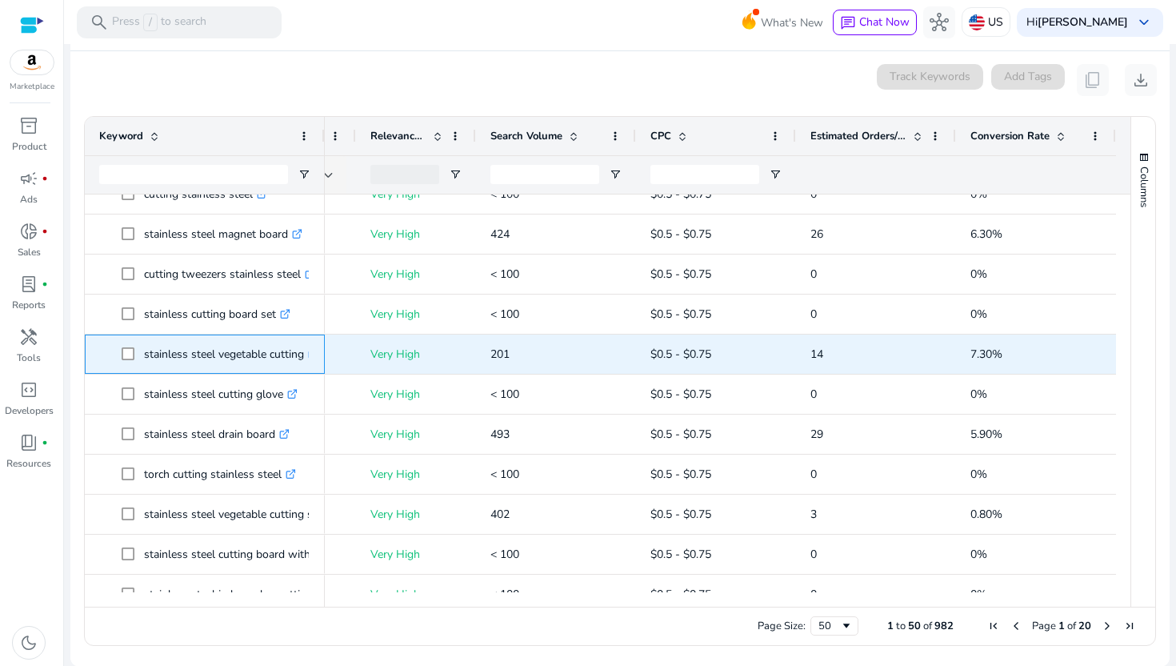
click at [169, 358] on p "stainless steel vegetable cutting .st0{fill:#2c8af8}" at bounding box center [231, 354] width 174 height 33
copy p "stainless steel vegetable cutting"
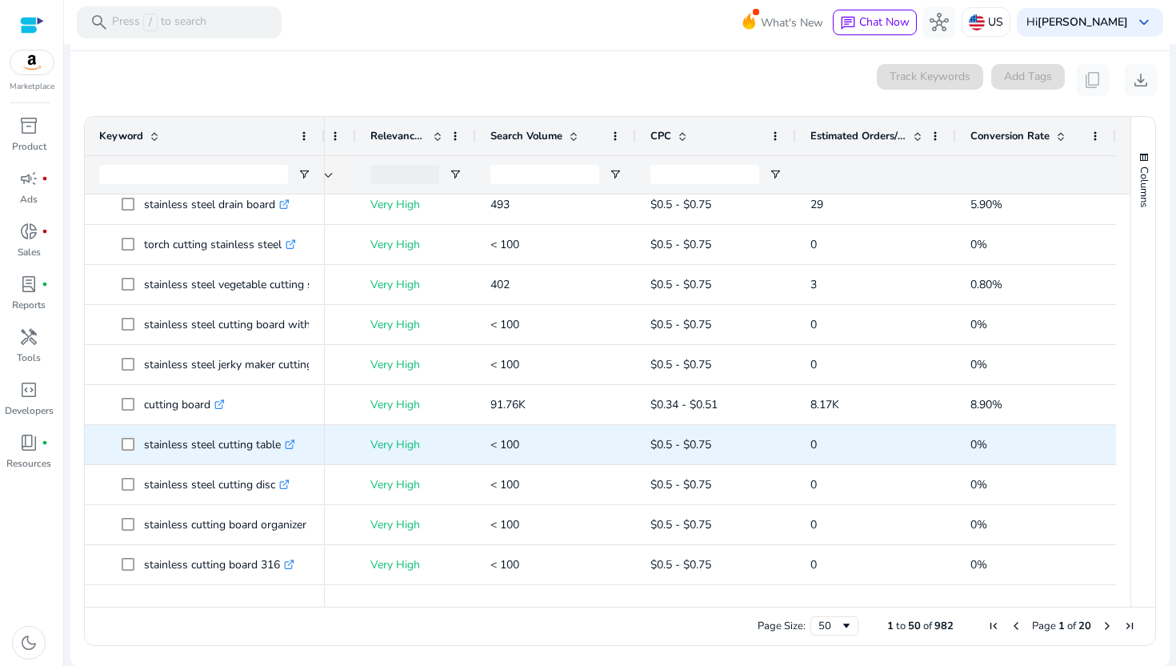
scroll to position [932, 0]
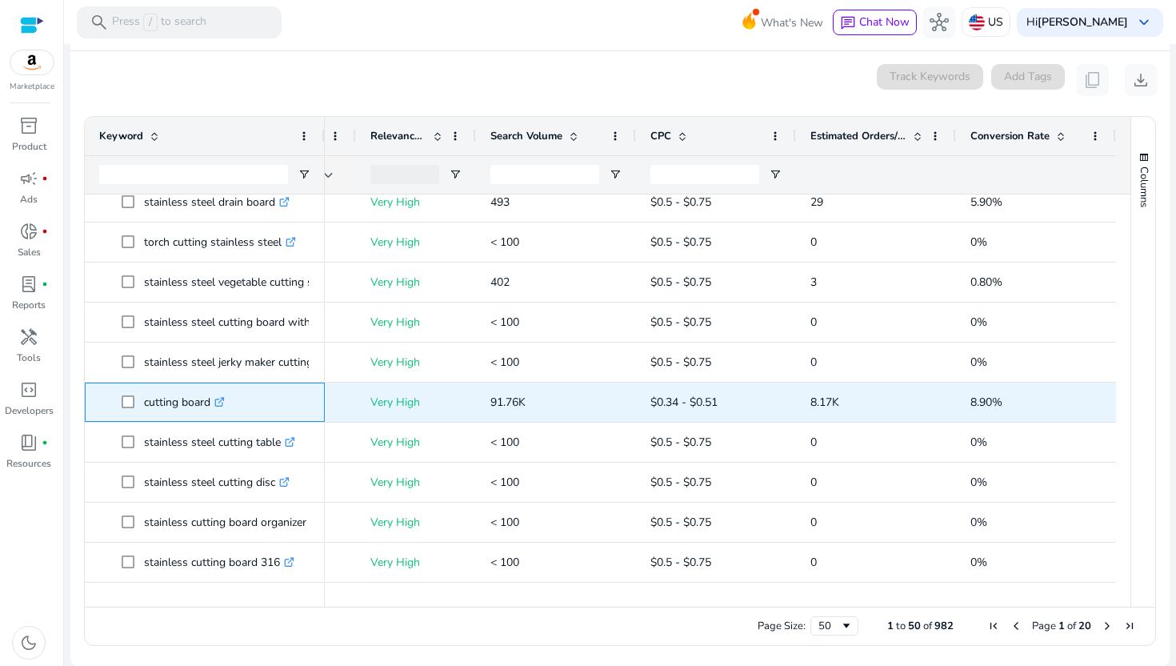
click at [166, 401] on p "cutting board .st0{fill:#2c8af8}" at bounding box center [184, 402] width 81 height 33
copy p "cutting board"
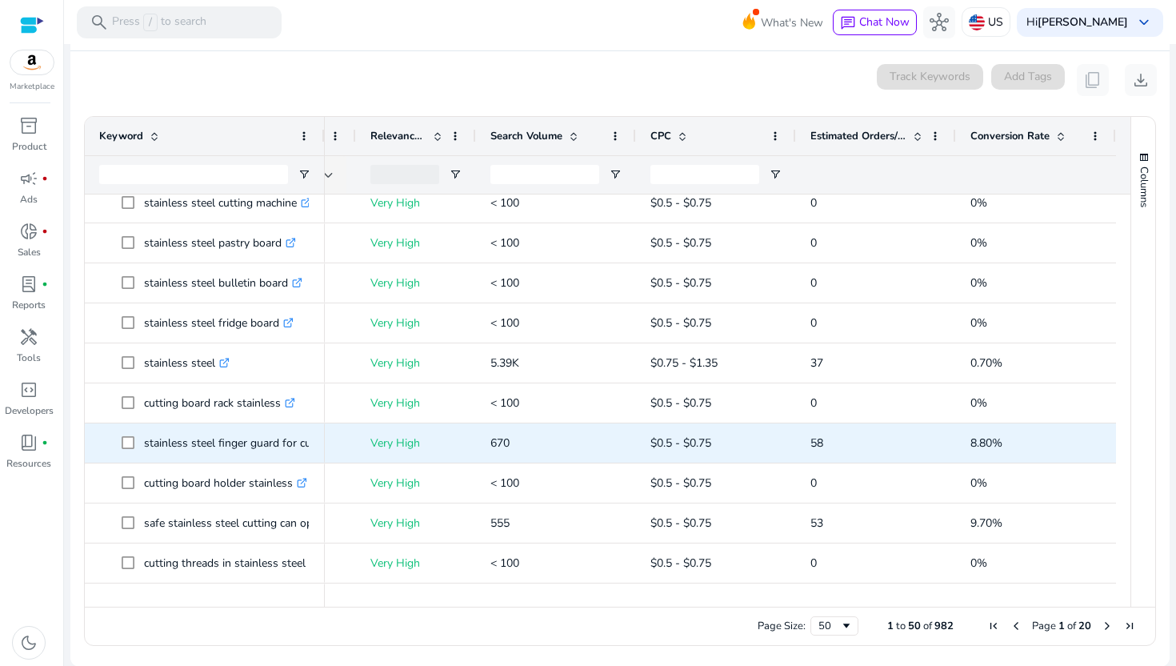
scroll to position [1603, 0]
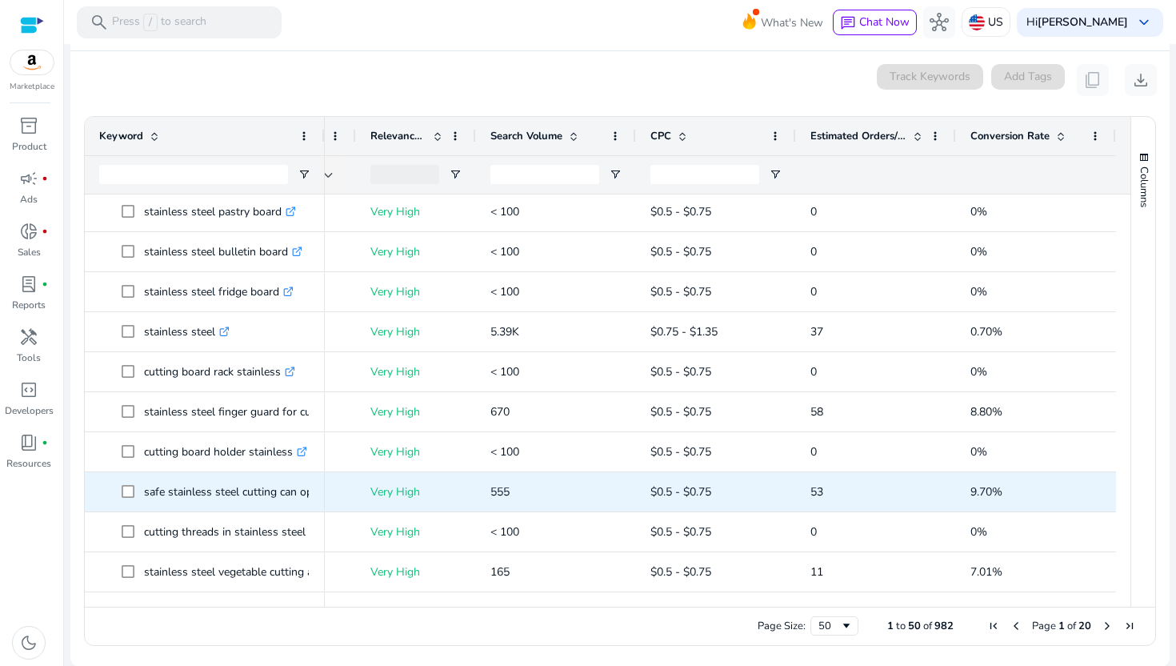
click at [259, 490] on p "safe stainless steel cutting can opener .st0{fill:#2c8af8}" at bounding box center [246, 491] width 205 height 33
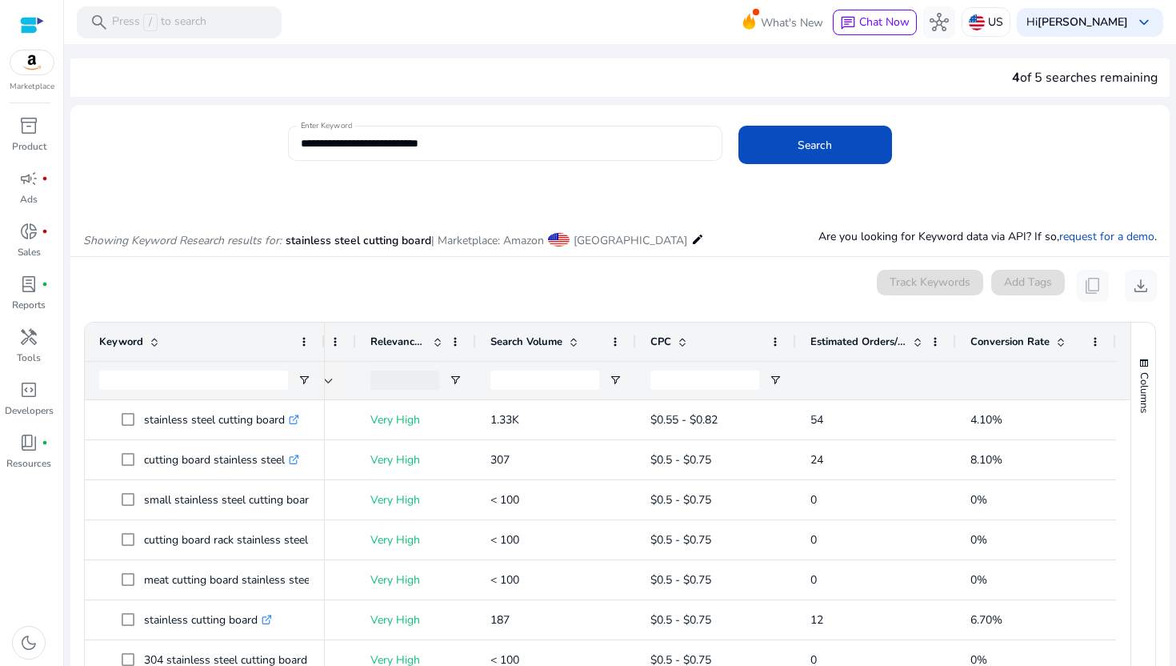
click at [374, 143] on input "**********" at bounding box center [505, 143] width 409 height 18
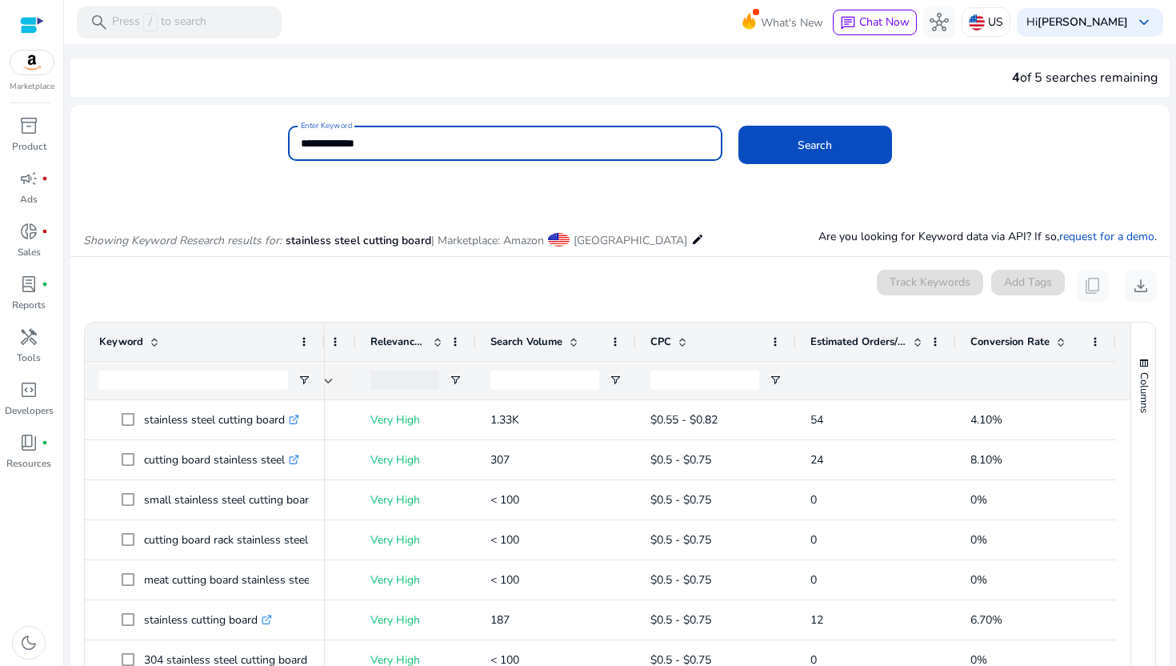
click at [738, 126] on button "Search" at bounding box center [815, 145] width 154 height 38
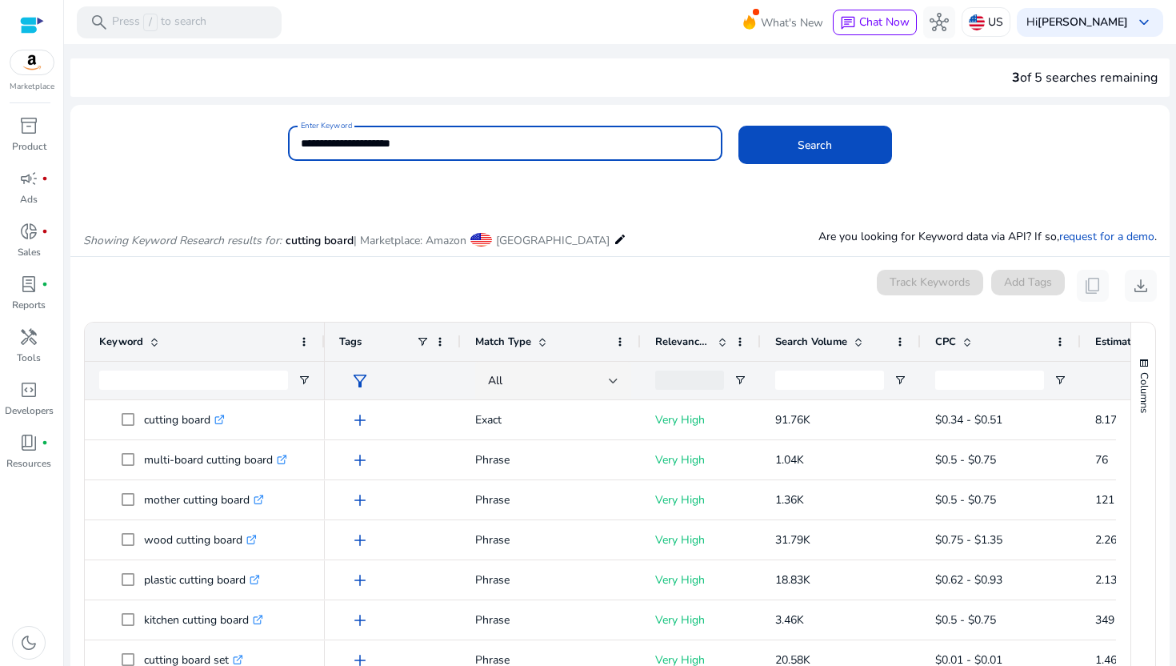
type input "**********"
click at [738, 126] on button "Search" at bounding box center [815, 145] width 154 height 38
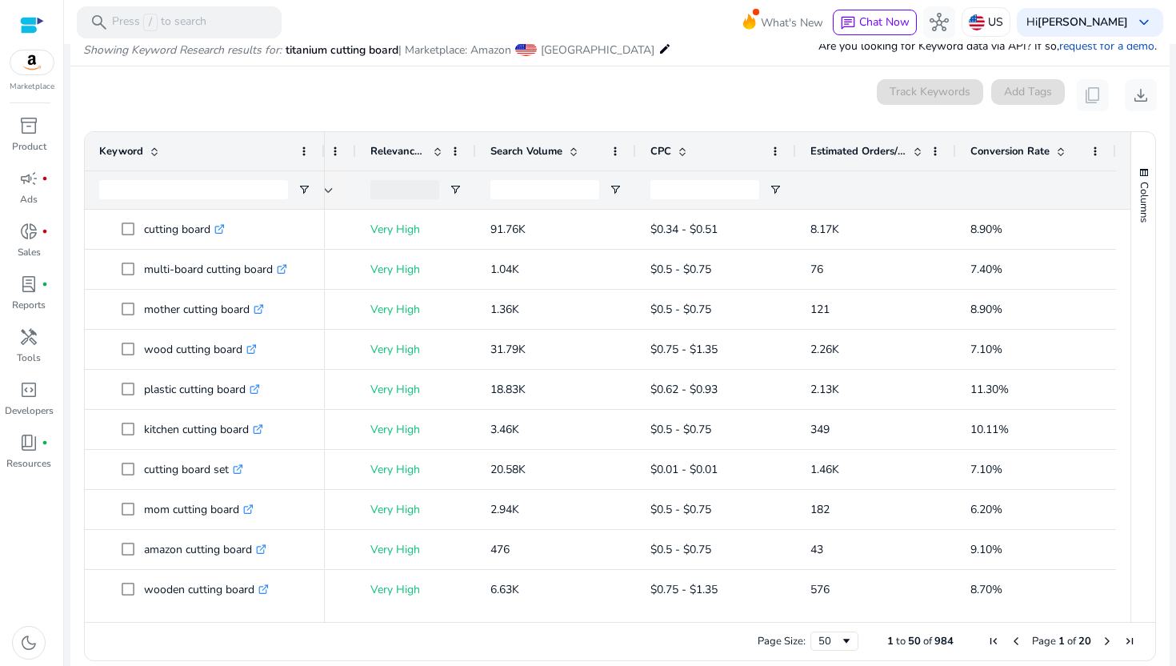
click at [1014, 151] on span "Conversion Rate" at bounding box center [1010, 151] width 79 height 14
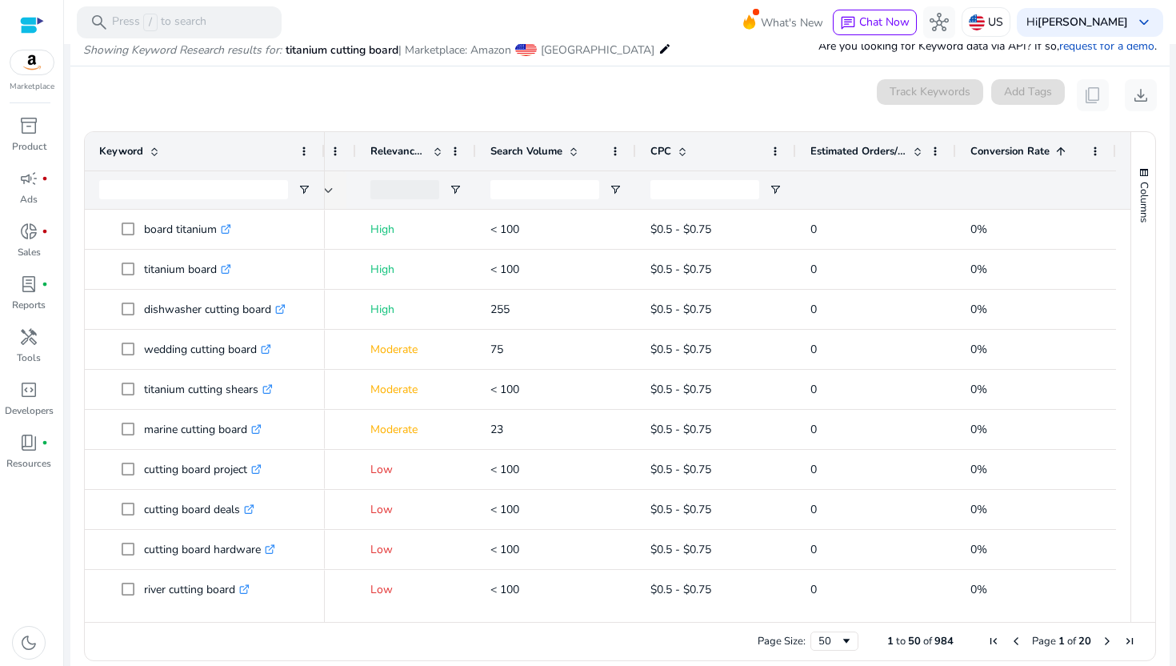
click at [1014, 151] on span "Conversion Rate" at bounding box center [1010, 151] width 79 height 14
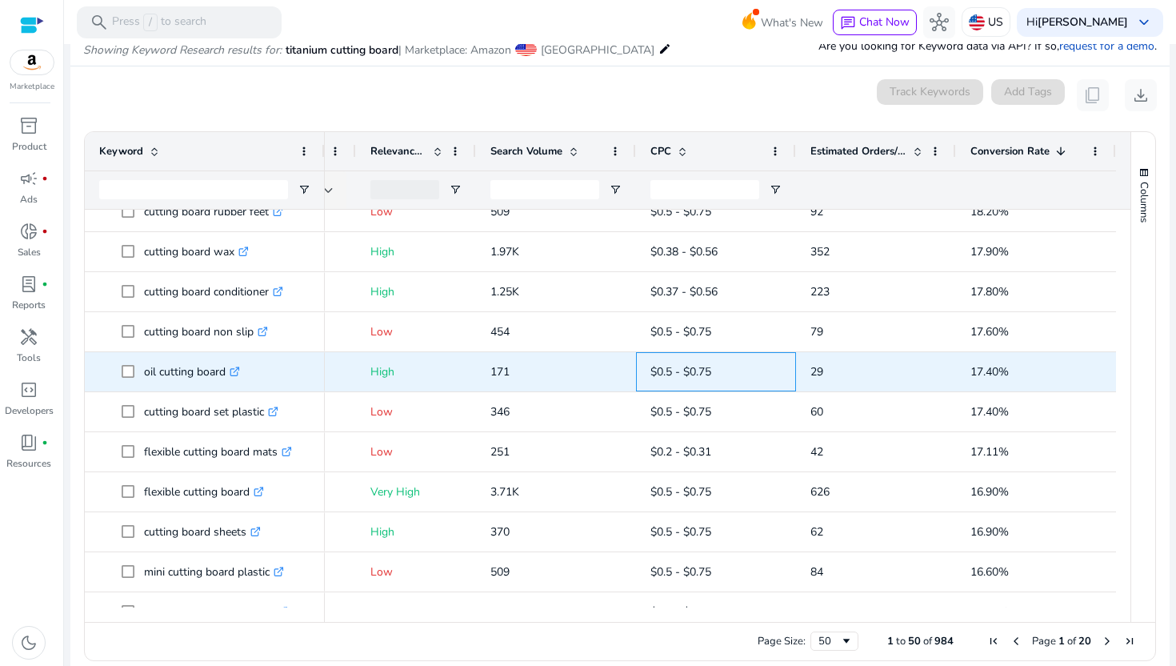
drag, startPoint x: 759, startPoint y: 351, endPoint x: 453, endPoint y: 356, distance: 306.5
click at [747, 352] on div "$0.5 - $0.75" at bounding box center [716, 371] width 160 height 39
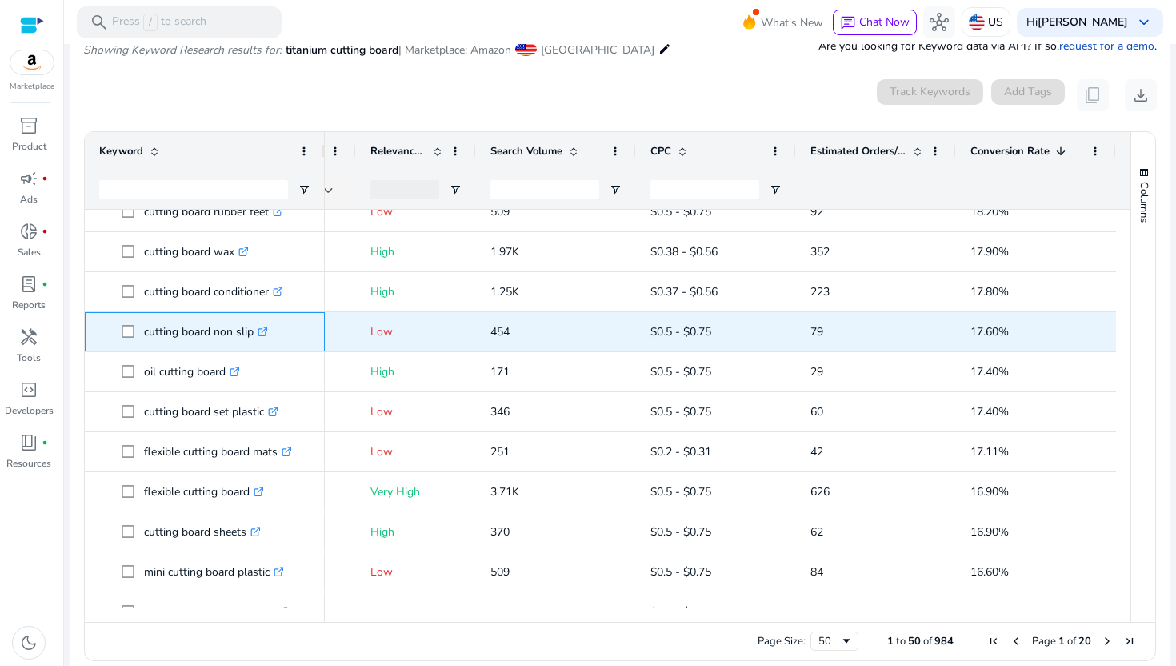
drag, startPoint x: 144, startPoint y: 334, endPoint x: 254, endPoint y: 333, distance: 109.6
click at [254, 333] on p "cutting board non slip .st0{fill:#2c8af8}" at bounding box center [206, 331] width 124 height 33
copy p "cutting board non slip"
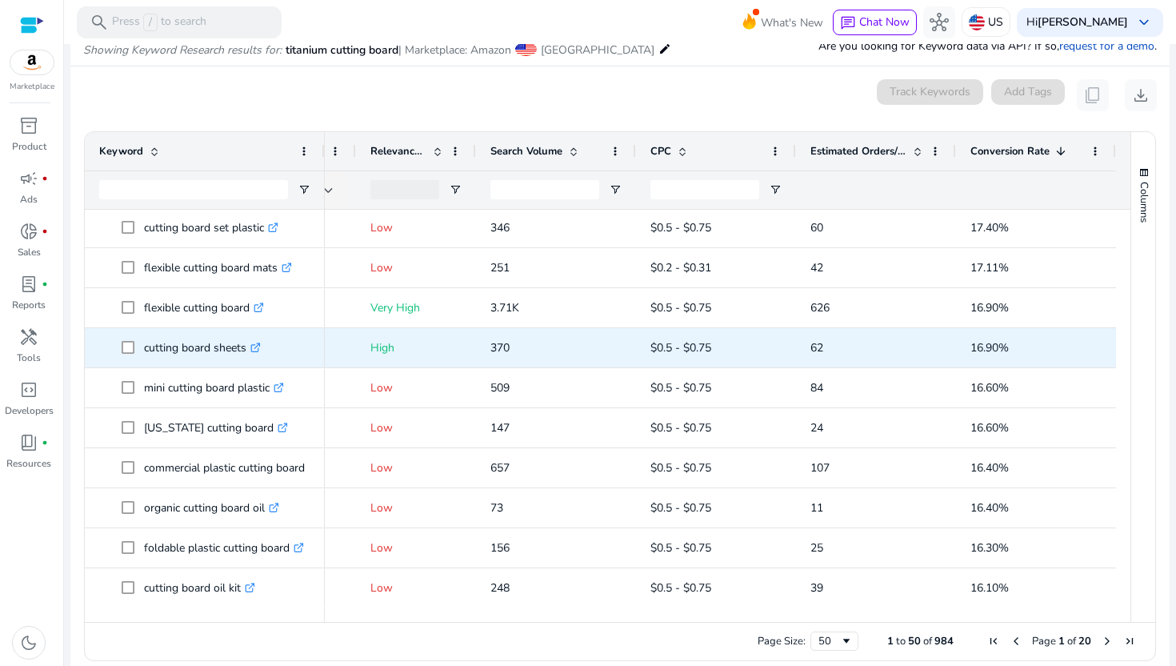
scroll to position [361, 0]
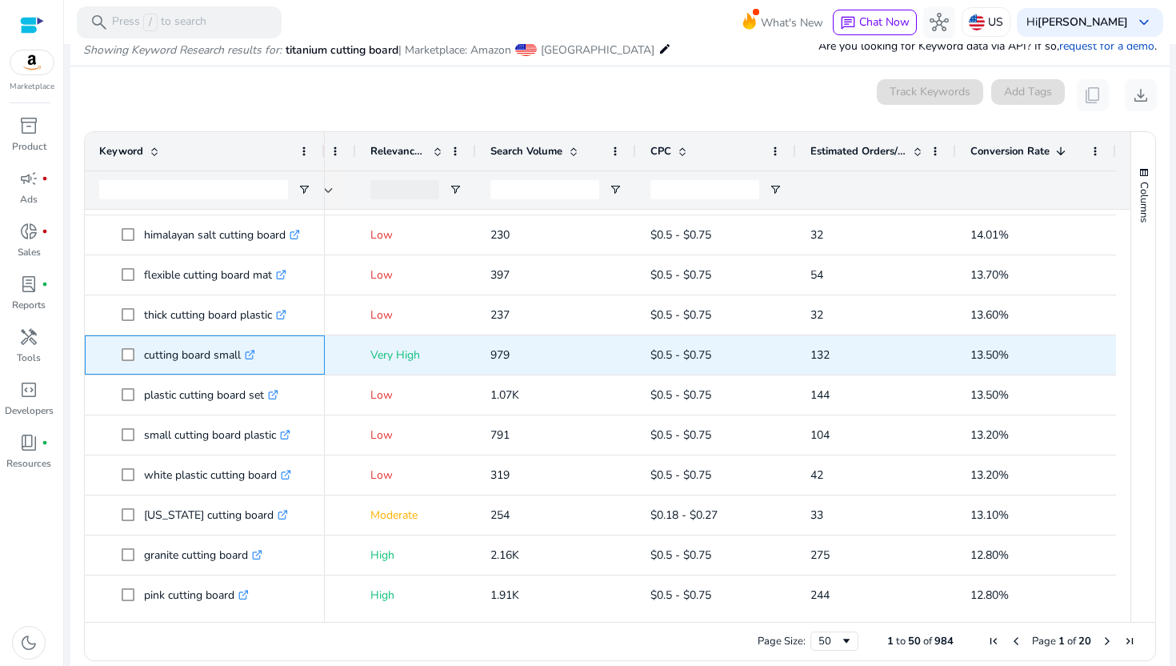
click at [154, 356] on p "cutting board small .st0{fill:#2c8af8}" at bounding box center [199, 354] width 111 height 33
copy p "cutting board small"
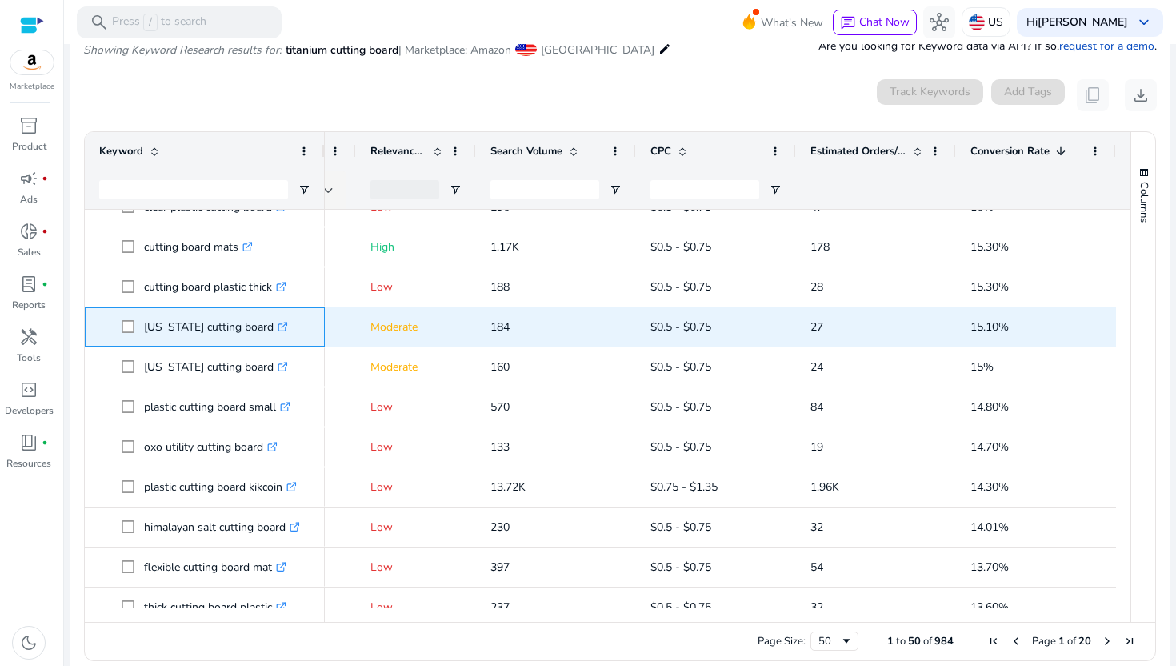
drag, startPoint x: 151, startPoint y: 328, endPoint x: 246, endPoint y: 334, distance: 95.4
click at [246, 334] on p "virginia cutting board .st0{fill:#2c8af8}" at bounding box center [216, 326] width 144 height 33
click at [246, 326] on p "virginia cutting board .st0{fill:#2c8af8}" at bounding box center [216, 326] width 144 height 33
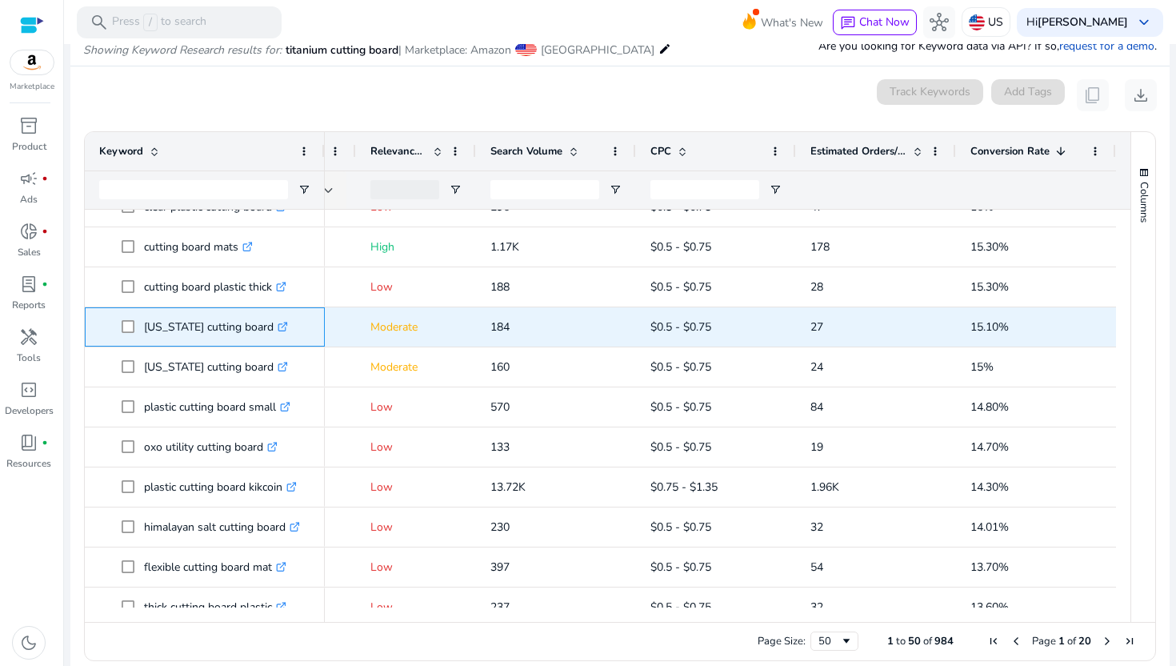
click at [246, 326] on p "virginia cutting board .st0{fill:#2c8af8}" at bounding box center [216, 326] width 144 height 33
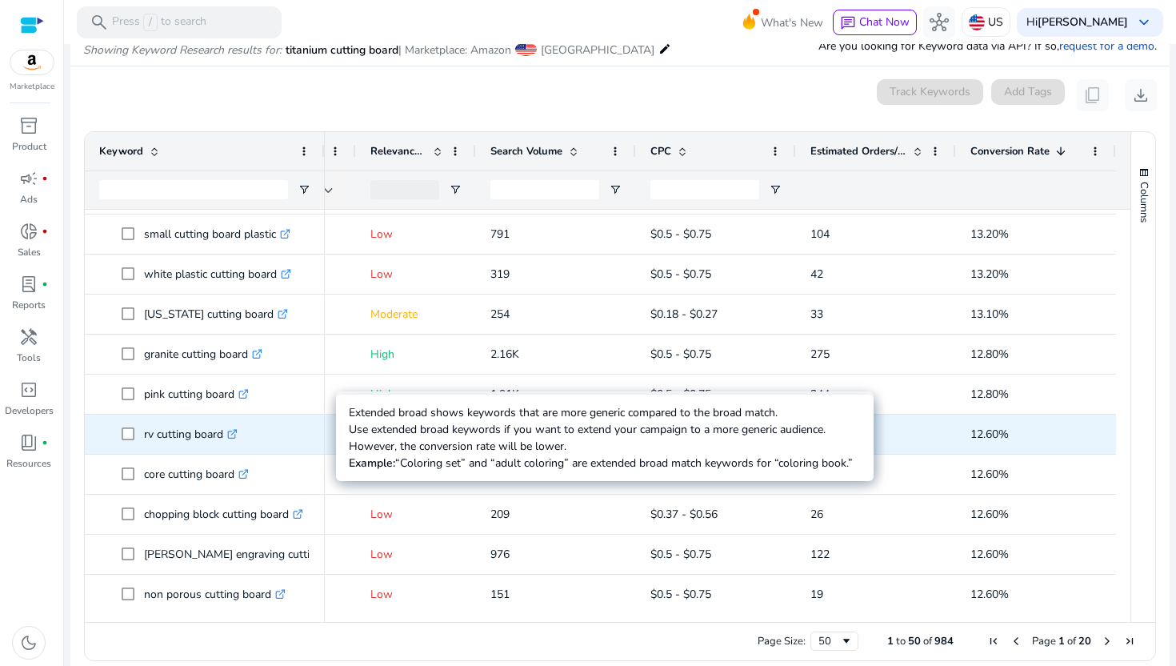
scroll to position [1244, 0]
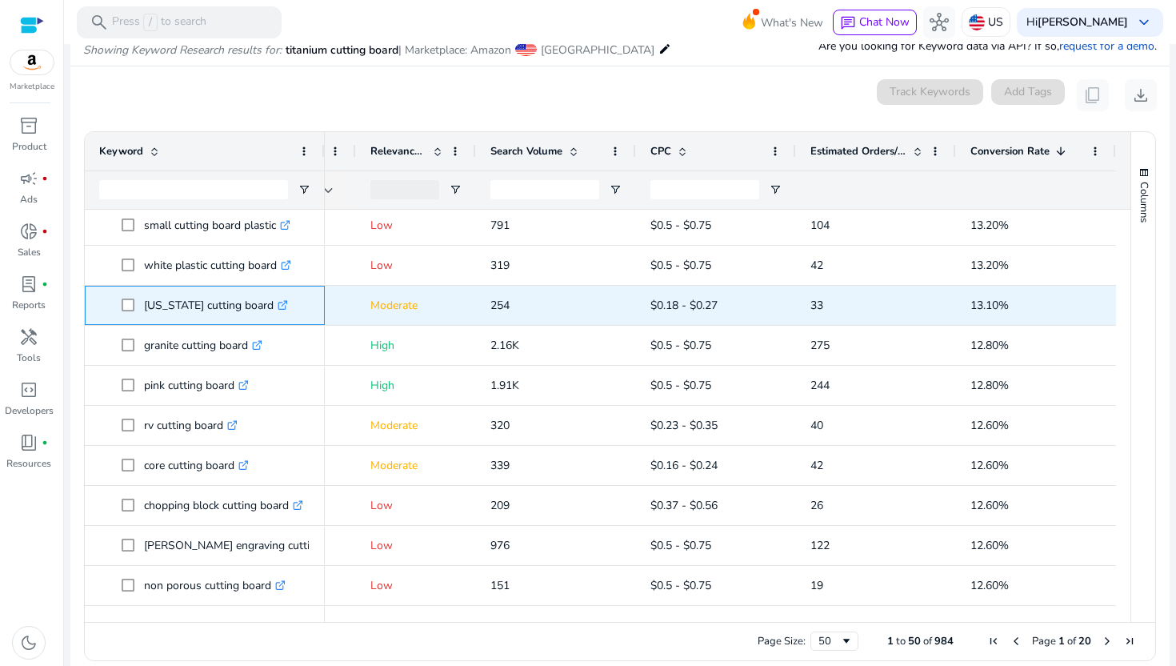
click at [154, 305] on p "florida cutting board .st0{fill:#2c8af8}" at bounding box center [216, 305] width 144 height 33
copy p "florida cutting board"
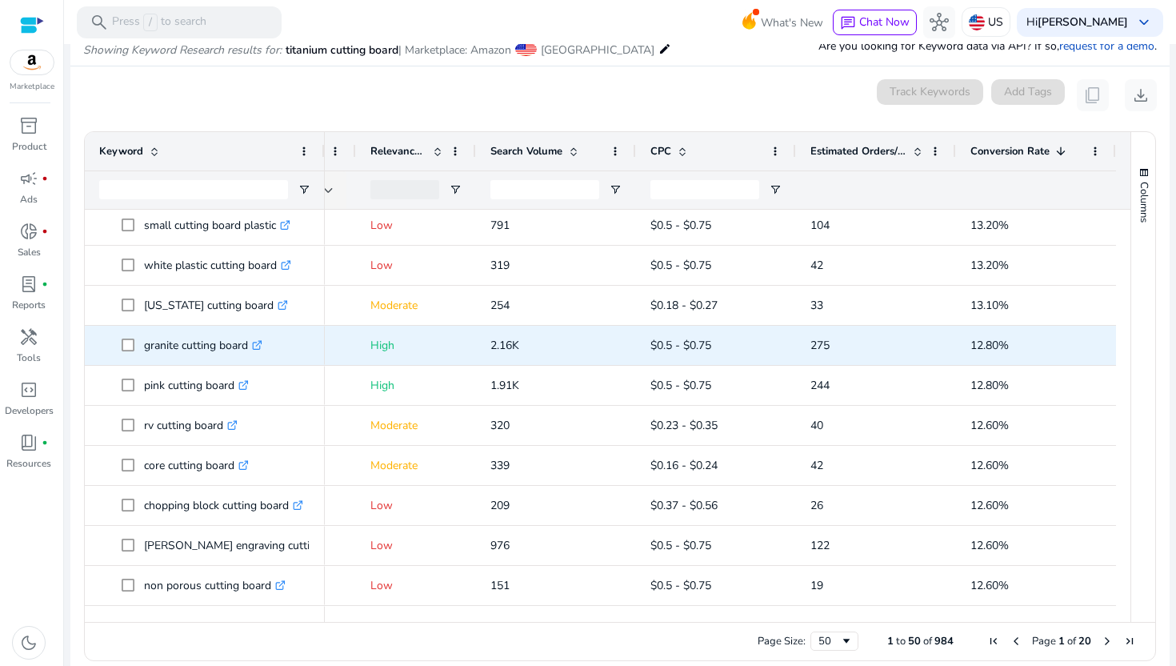
click at [163, 345] on p "granite cutting board .st0{fill:#2c8af8}" at bounding box center [203, 345] width 118 height 33
copy p "granite cutting board"
